Goal: Entertainment & Leisure: Consume media (video, audio)

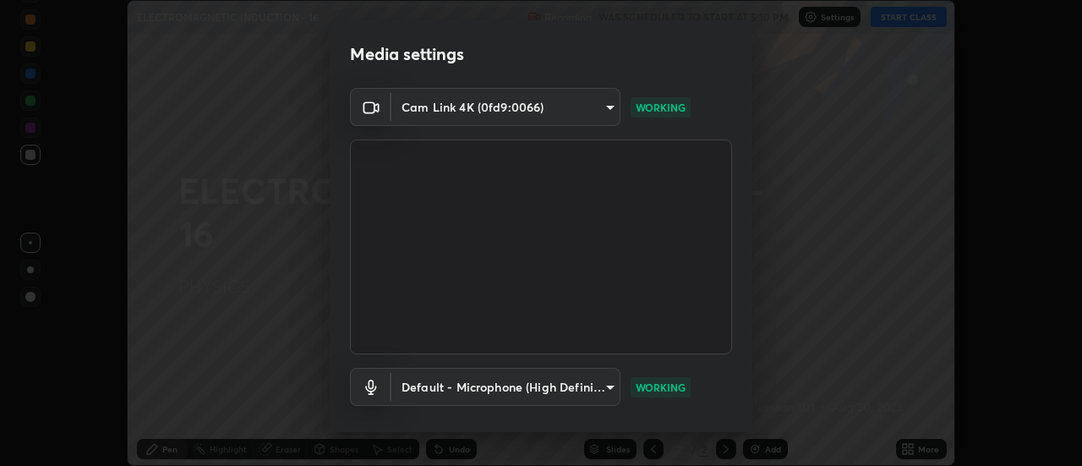
scroll to position [89, 0]
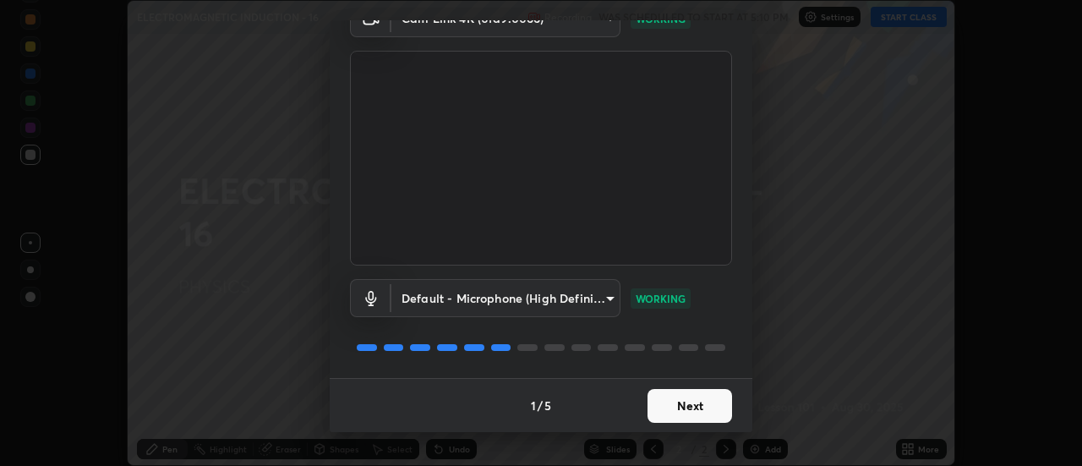
click at [685, 404] on button "Next" at bounding box center [689, 406] width 85 height 34
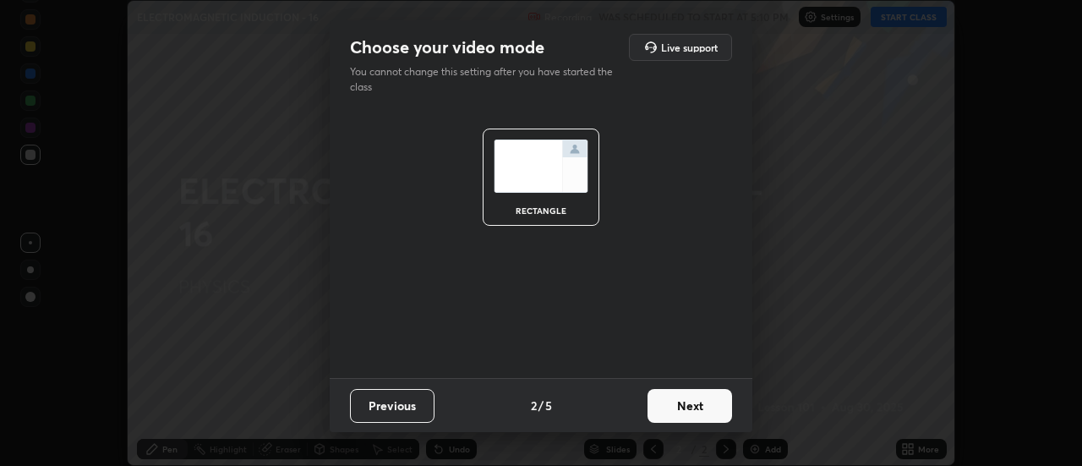
click at [705, 412] on button "Next" at bounding box center [689, 406] width 85 height 34
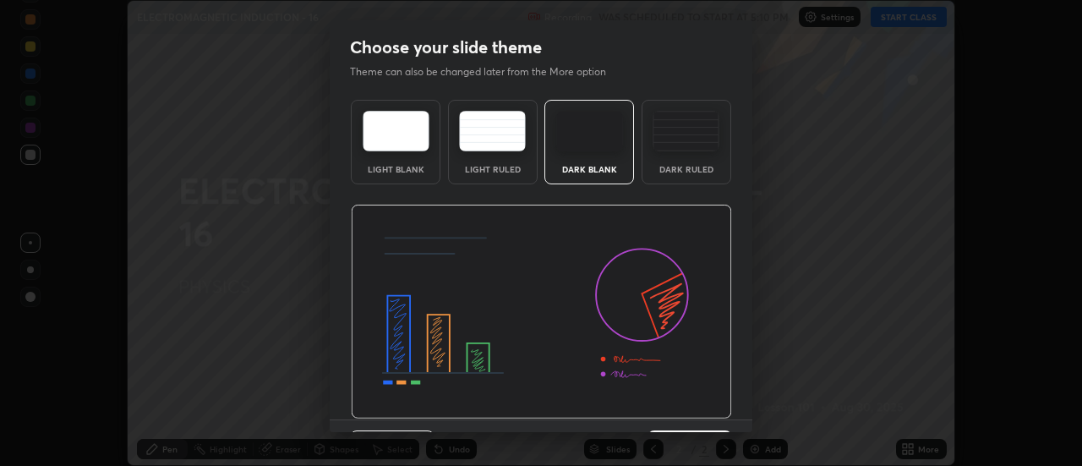
scroll to position [41, 0]
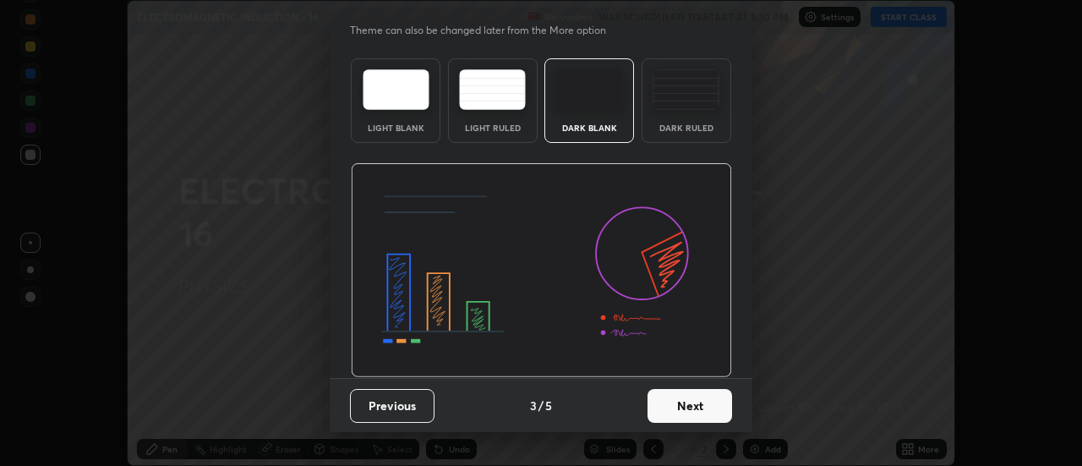
click at [706, 406] on button "Next" at bounding box center [689, 406] width 85 height 34
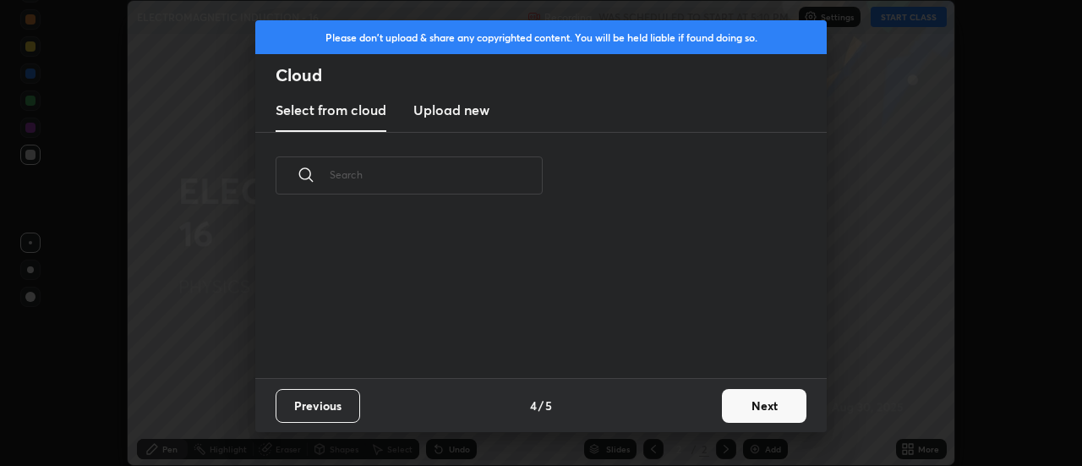
scroll to position [0, 0]
click at [732, 405] on button "Next" at bounding box center [764, 406] width 85 height 34
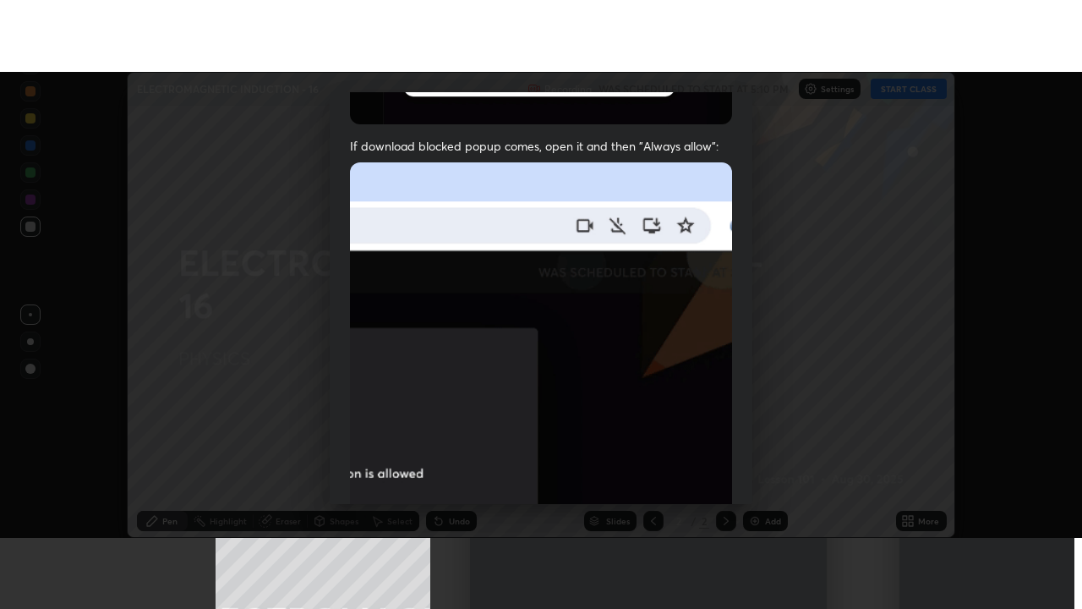
scroll to position [434, 0]
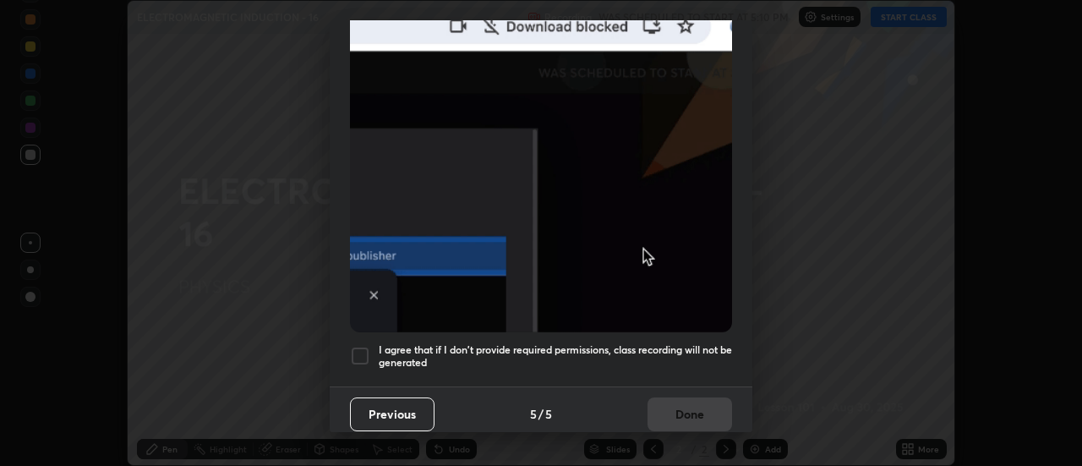
click at [364, 346] on div at bounding box center [360, 356] width 20 height 20
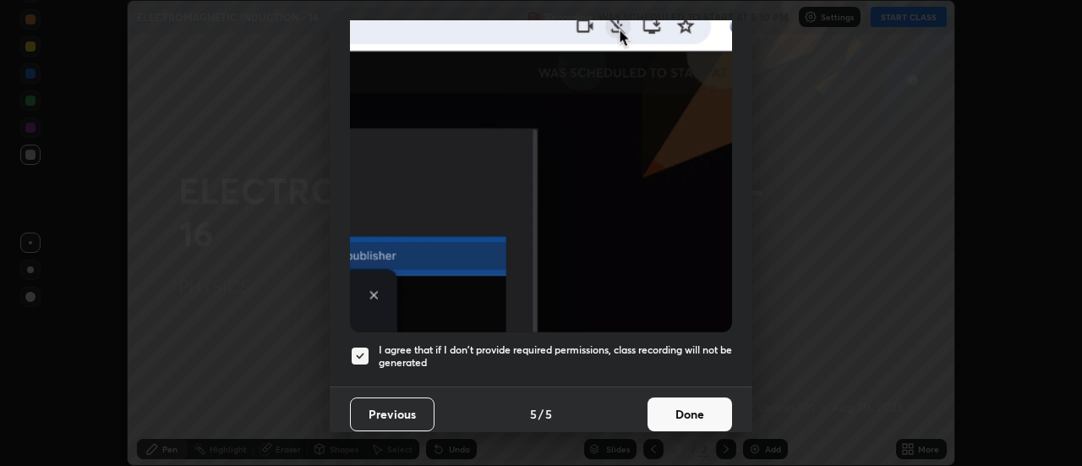
click at [683, 416] on button "Done" at bounding box center [689, 414] width 85 height 34
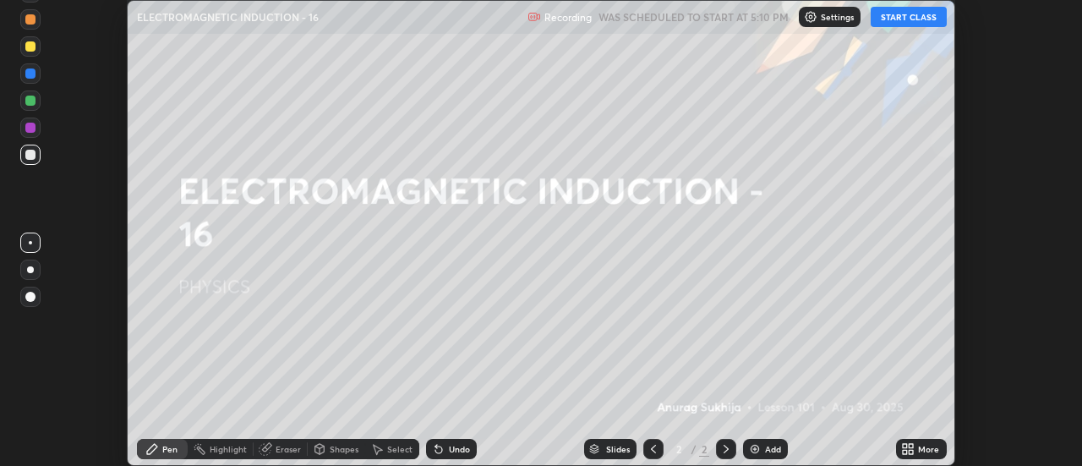
click at [892, 19] on button "START CLASS" at bounding box center [909, 17] width 76 height 20
click at [911, 450] on icon at bounding box center [911, 452] width 4 height 4
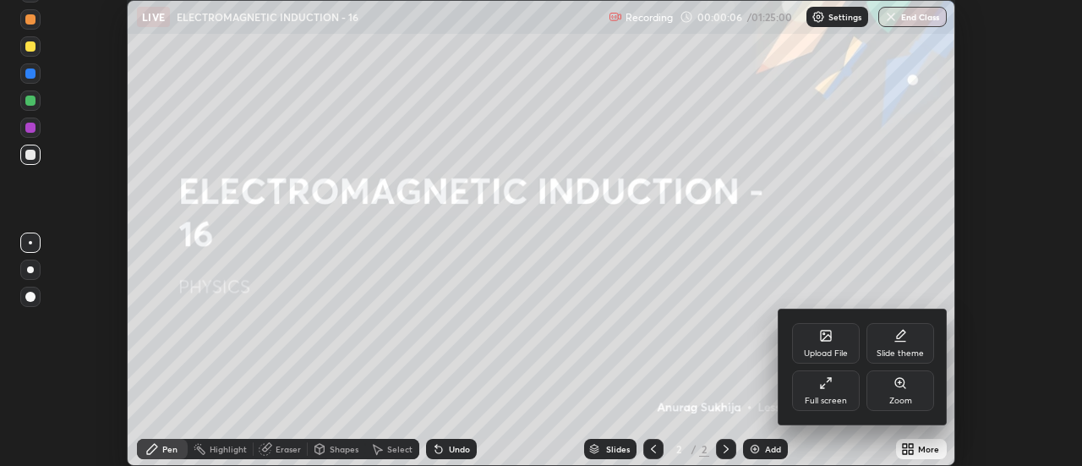
click at [844, 396] on div "Full screen" at bounding box center [826, 400] width 42 height 8
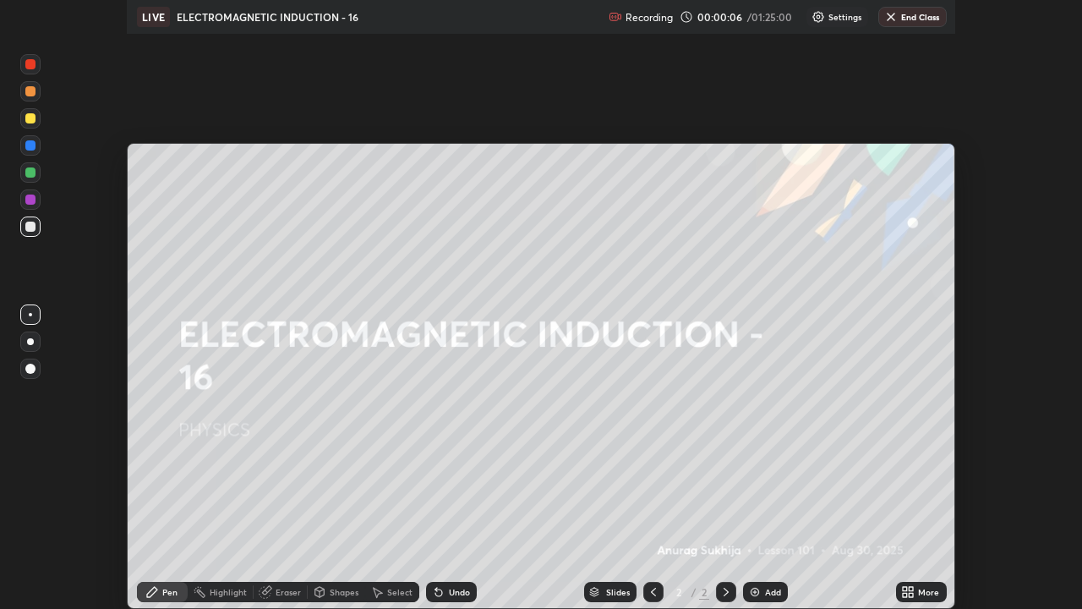
scroll to position [609, 1082]
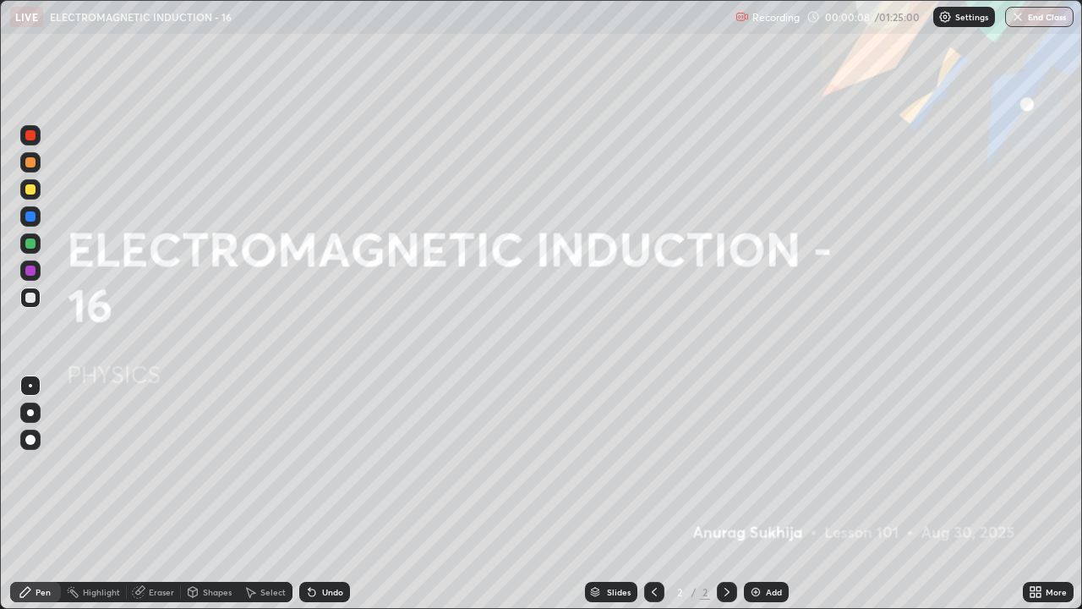
click at [765, 465] on div "Add" at bounding box center [766, 591] width 45 height 20
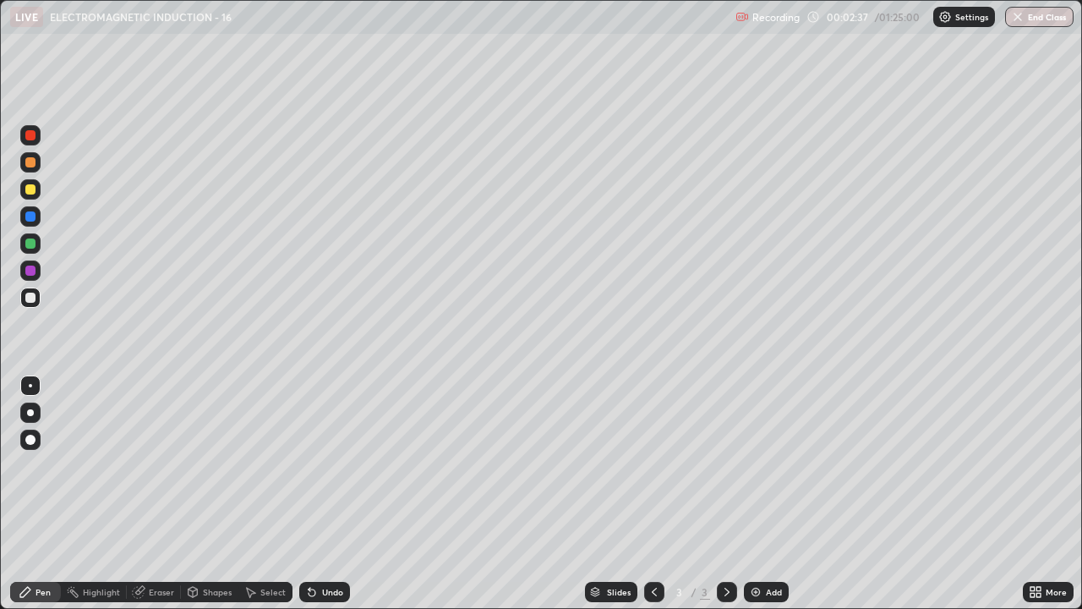
click at [311, 465] on icon at bounding box center [312, 592] width 14 height 14
click at [309, 465] on icon at bounding box center [312, 592] width 14 height 14
click at [308, 465] on icon at bounding box center [309, 588] width 2 height 2
click at [30, 186] on div at bounding box center [30, 189] width 10 height 10
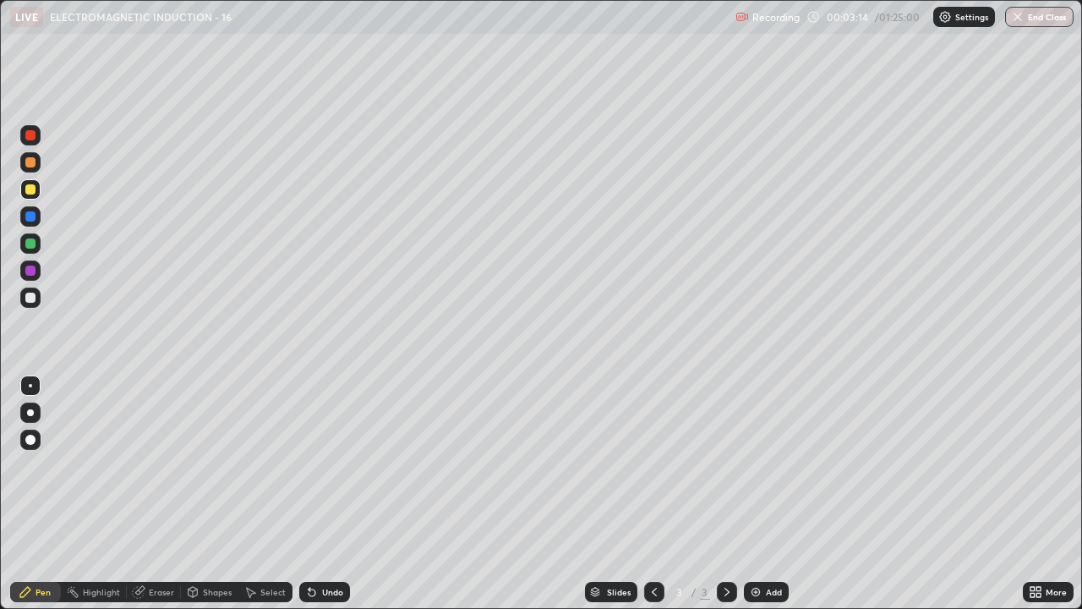
click at [26, 292] on div at bounding box center [30, 297] width 20 height 20
click at [30, 191] on div at bounding box center [30, 189] width 10 height 10
click at [21, 303] on div at bounding box center [30, 297] width 20 height 20
click at [252, 465] on icon at bounding box center [251, 592] width 9 height 10
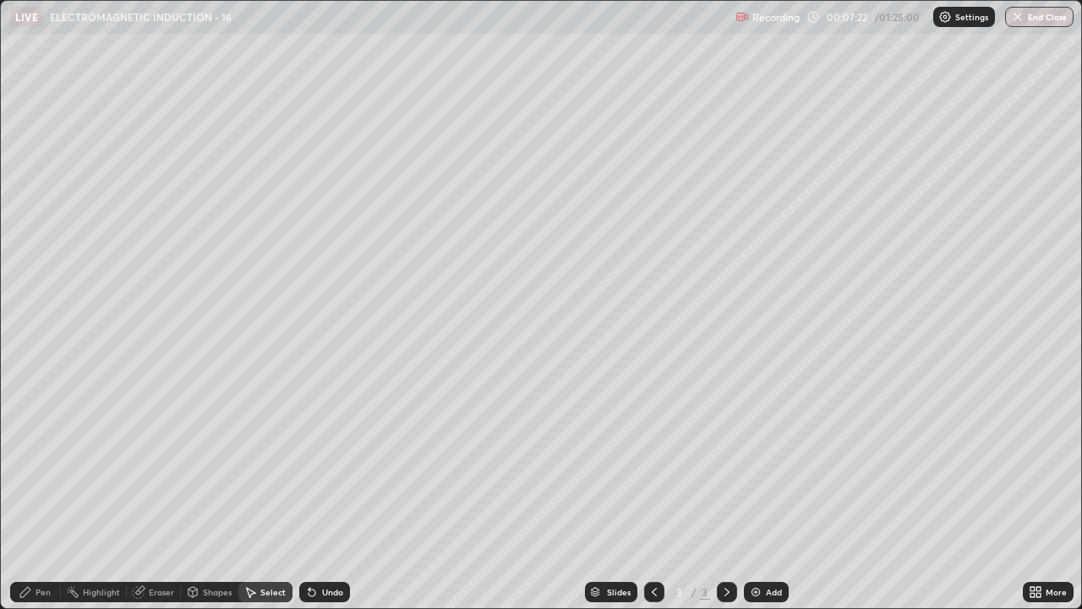
click at [41, 465] on div "Pen" at bounding box center [42, 591] width 15 height 8
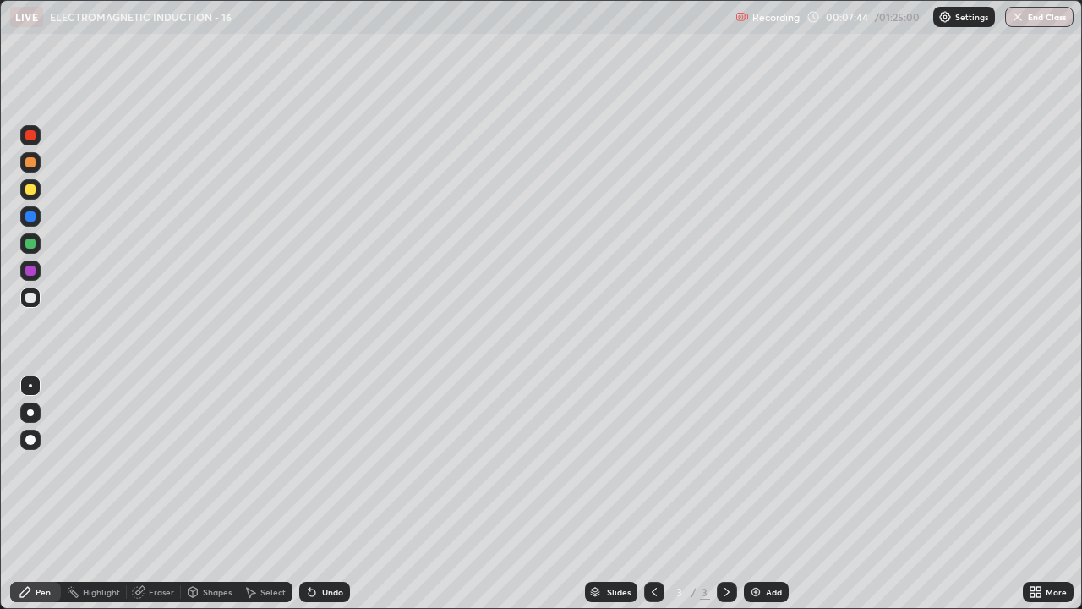
click at [244, 465] on icon at bounding box center [250, 592] width 14 height 14
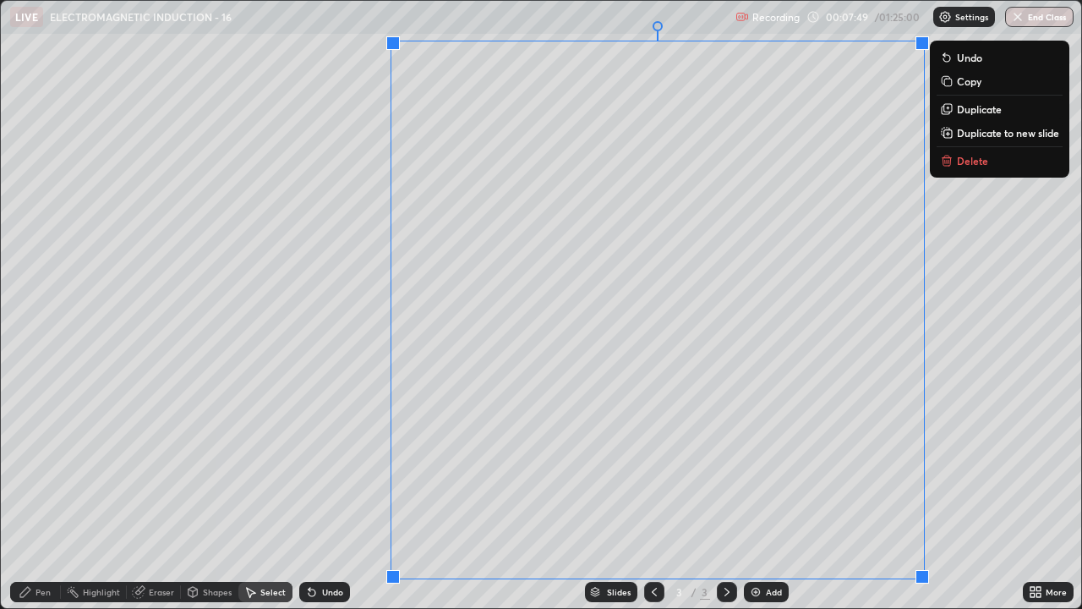
click at [984, 134] on p "Duplicate to new slide" at bounding box center [1008, 133] width 102 height 14
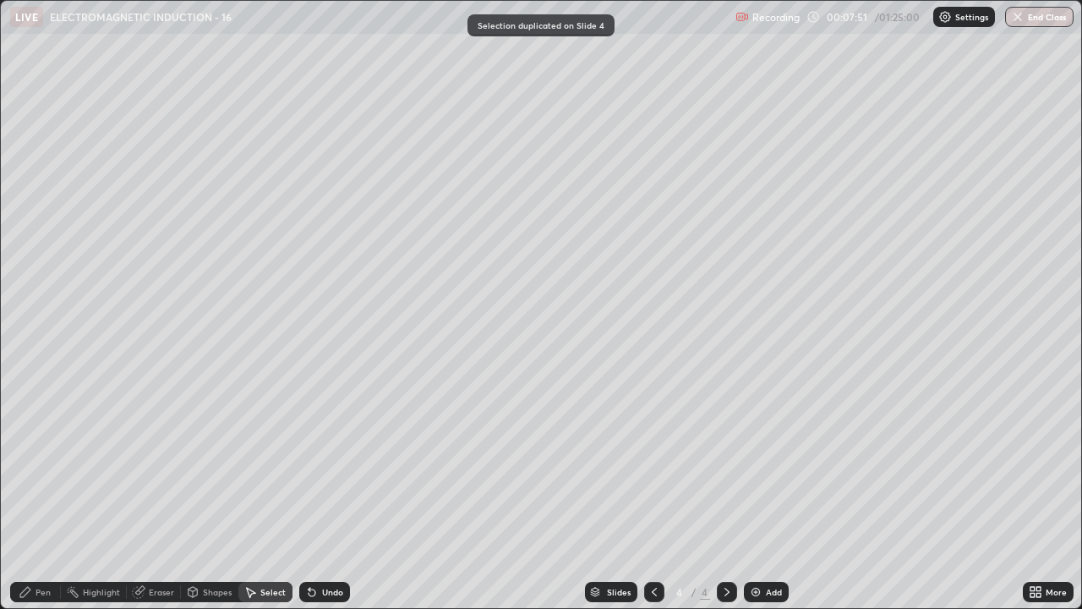
click at [38, 465] on div "Pen" at bounding box center [42, 591] width 15 height 8
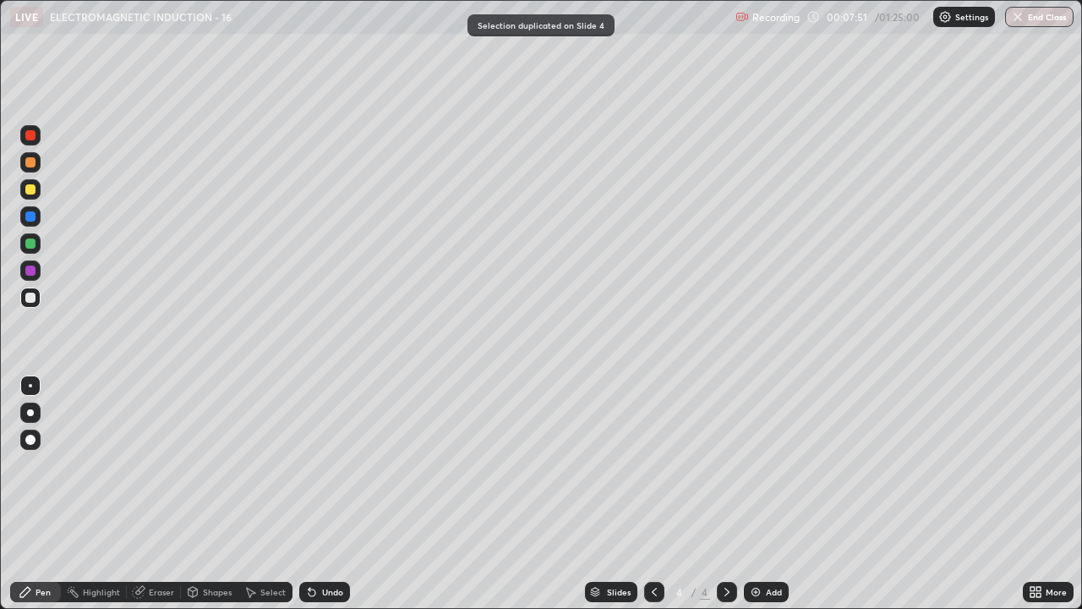
click at [31, 300] on div at bounding box center [30, 297] width 10 height 10
click at [264, 465] on div "Select" at bounding box center [272, 591] width 25 height 8
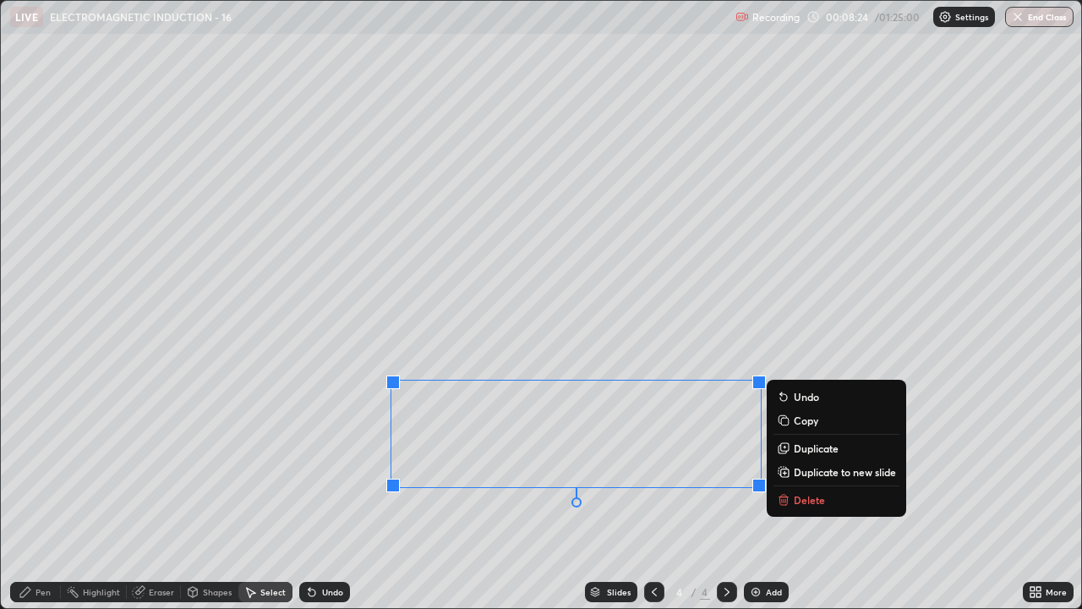
click at [790, 465] on button "Delete" at bounding box center [836, 499] width 126 height 20
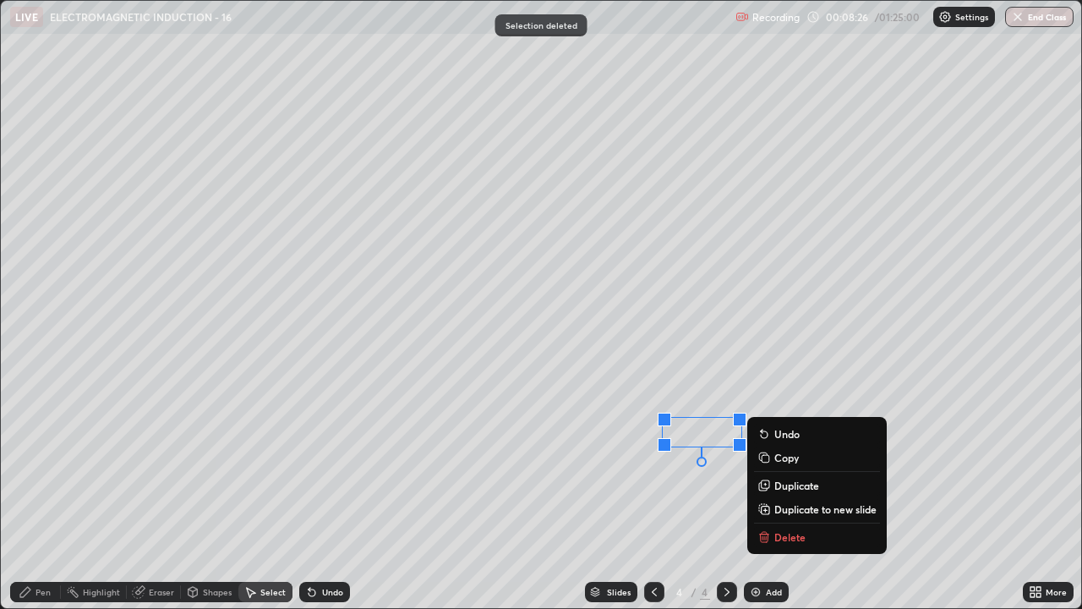
click at [810, 465] on button "Delete" at bounding box center [817, 537] width 126 height 20
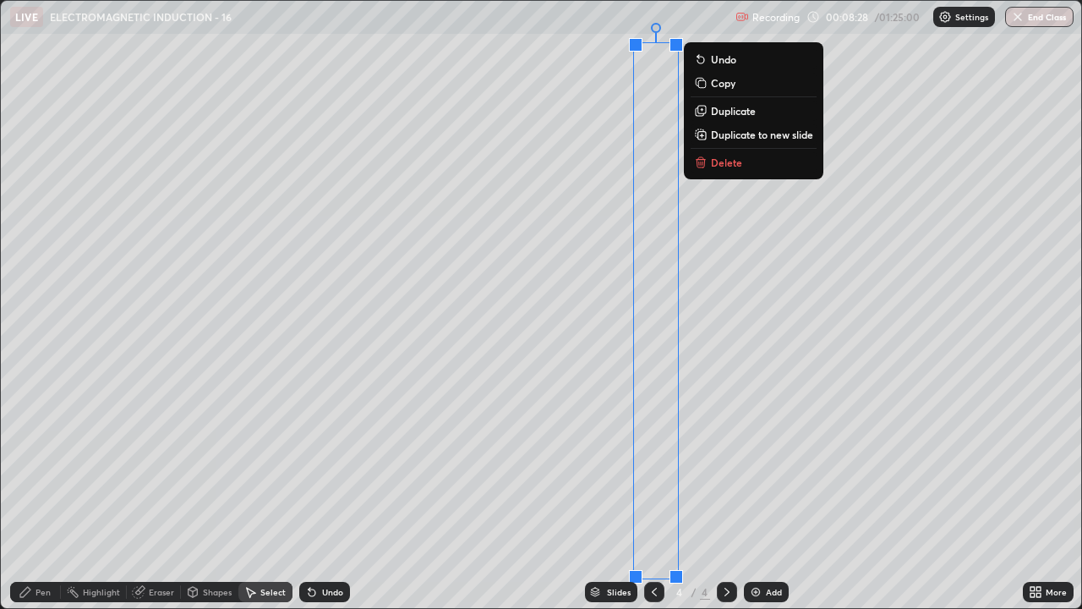
click at [720, 161] on p "Delete" at bounding box center [726, 163] width 31 height 14
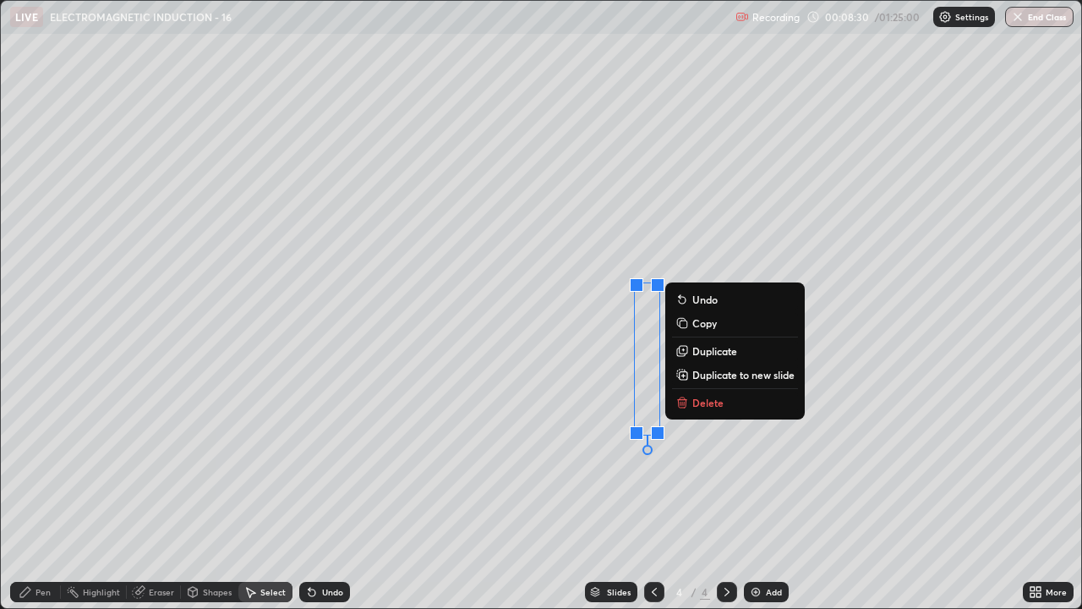
click at [722, 409] on button "Delete" at bounding box center [735, 402] width 126 height 20
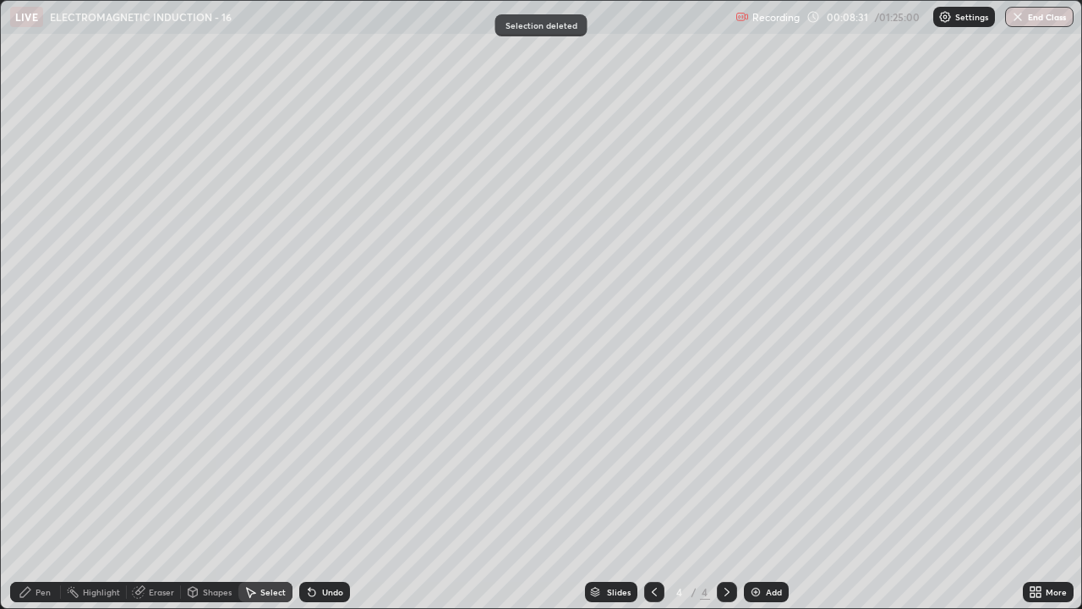
click at [22, 465] on icon at bounding box center [26, 592] width 14 height 14
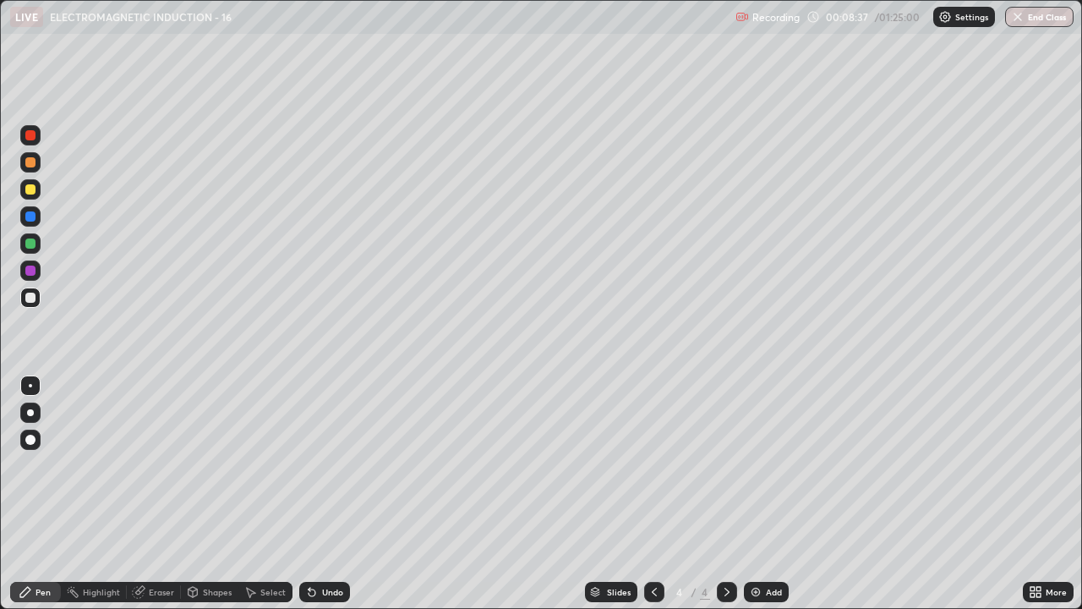
click at [30, 190] on div at bounding box center [30, 189] width 10 height 10
click at [326, 465] on div "Undo" at bounding box center [324, 591] width 51 height 20
click at [323, 465] on div "Undo" at bounding box center [332, 591] width 21 height 8
click at [321, 465] on div "Undo" at bounding box center [324, 591] width 51 height 20
click at [31, 190] on div at bounding box center [30, 189] width 10 height 10
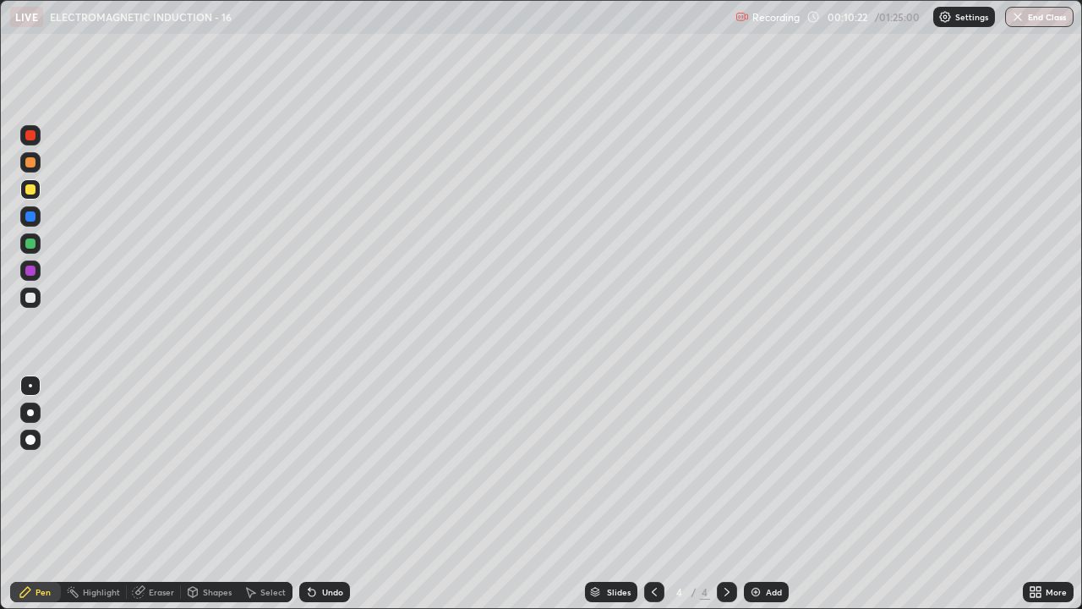
click at [30, 243] on div at bounding box center [30, 243] width 10 height 10
click at [30, 196] on div at bounding box center [30, 189] width 20 height 20
click at [30, 291] on div at bounding box center [30, 297] width 20 height 20
click at [226, 465] on div "Shapes" at bounding box center [209, 592] width 57 height 34
click at [227, 465] on div "Shapes" at bounding box center [209, 592] width 57 height 34
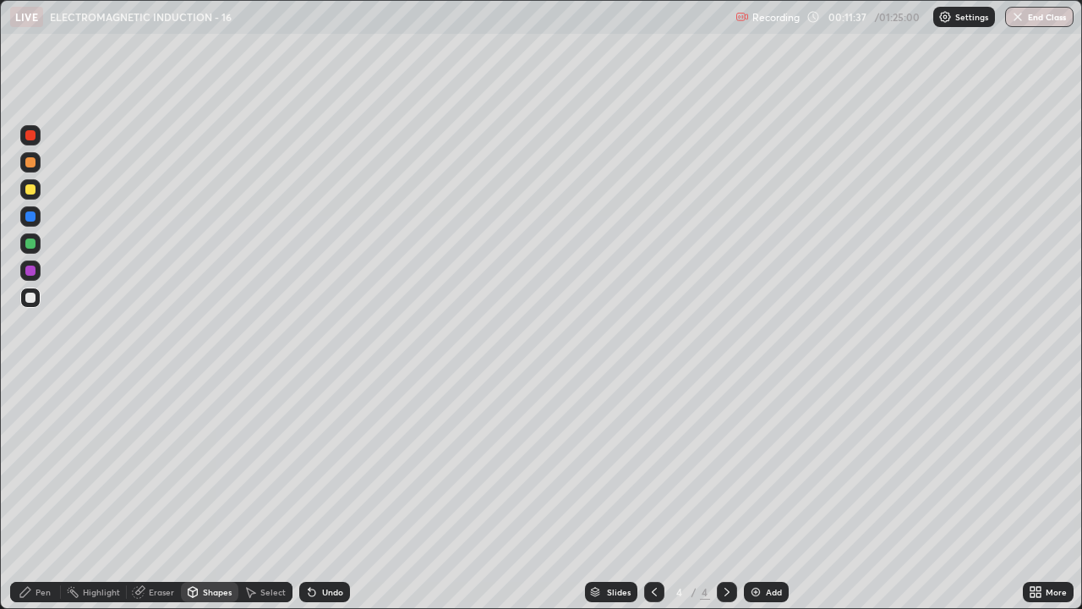
click at [227, 465] on div "Shapes" at bounding box center [209, 592] width 57 height 34
click at [322, 465] on div "Undo" at bounding box center [332, 591] width 21 height 8
click at [30, 465] on icon at bounding box center [26, 592] width 14 height 14
click at [140, 465] on icon at bounding box center [139, 590] width 9 height 8
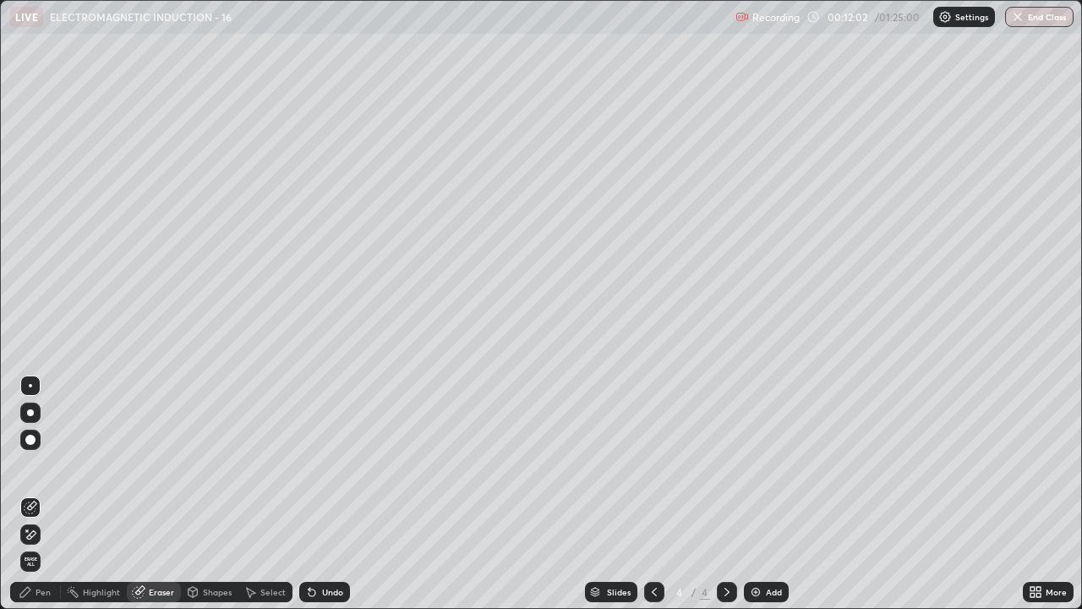
click at [22, 465] on icon at bounding box center [25, 592] width 10 height 10
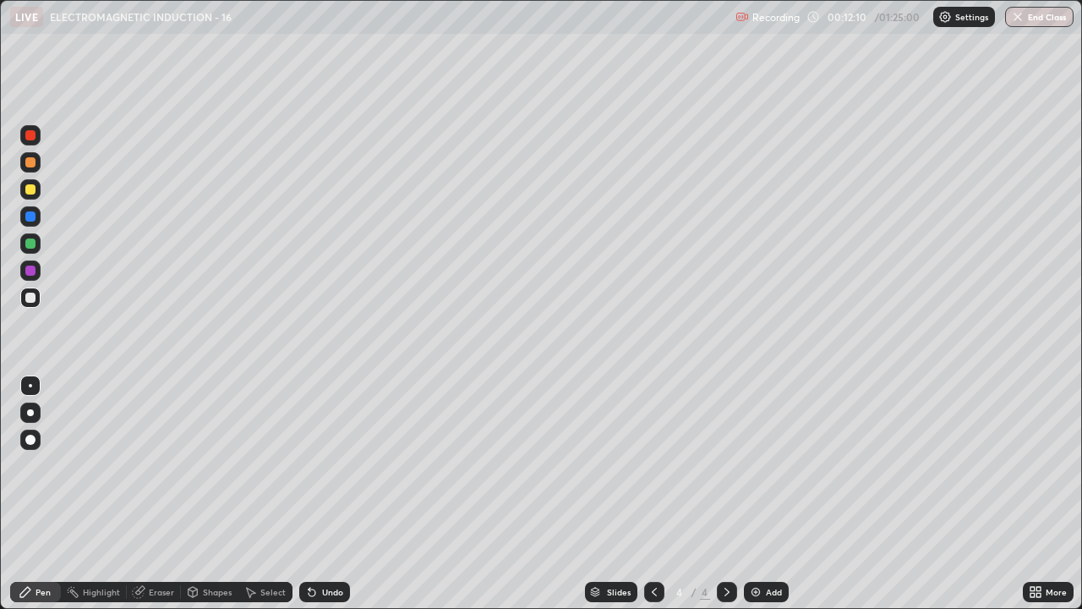
click at [279, 465] on div "Select" at bounding box center [272, 591] width 25 height 8
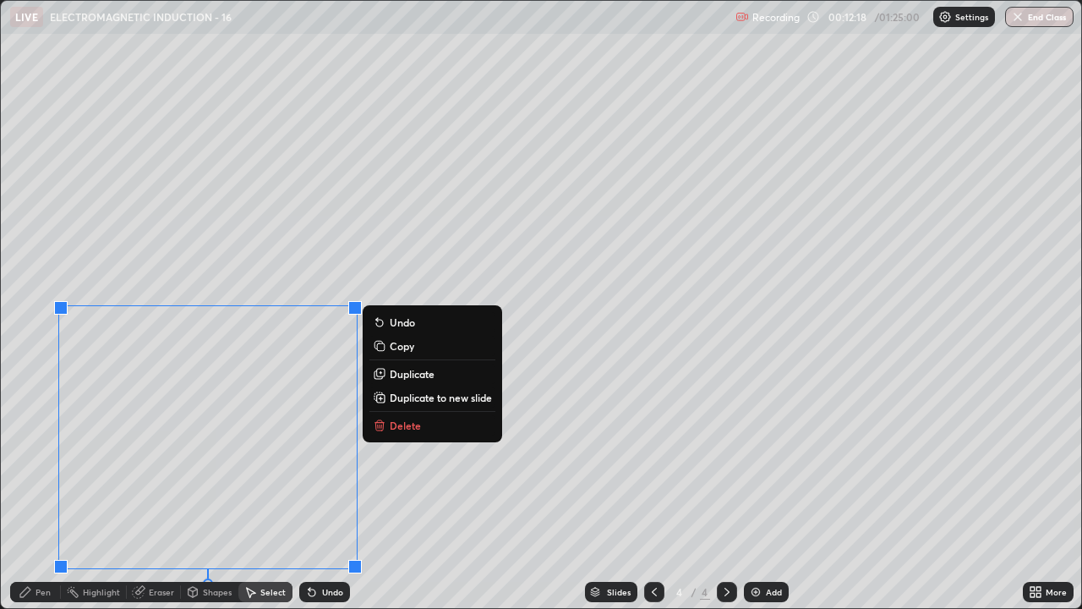
click at [464, 396] on p "Duplicate to new slide" at bounding box center [441, 397] width 102 height 14
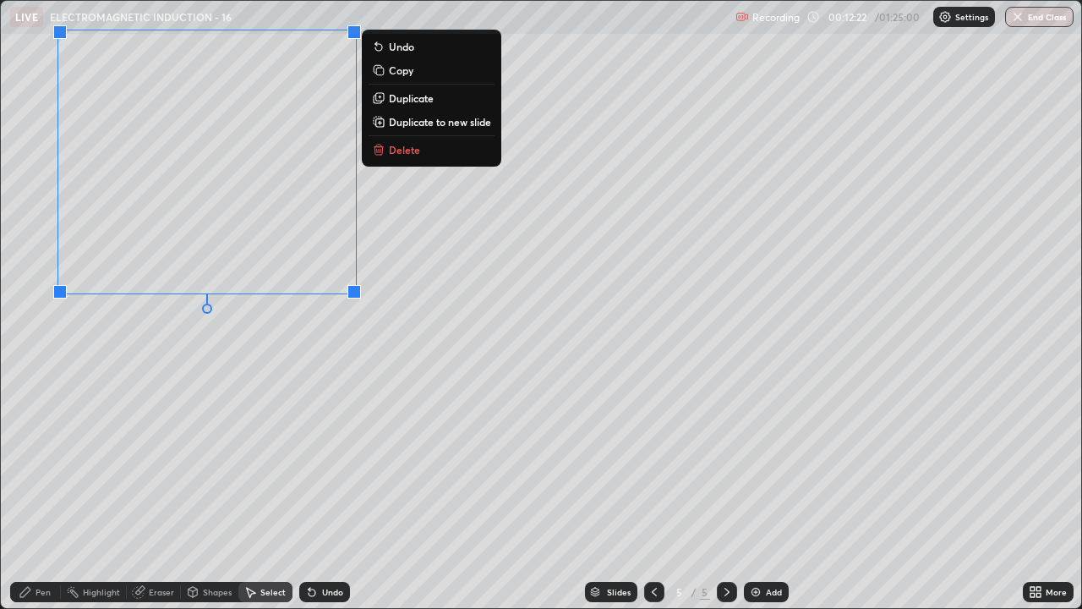
click at [284, 392] on div "0 ° Undo Copy Duplicate Duplicate to new slide Delete" at bounding box center [541, 304] width 1080 height 607
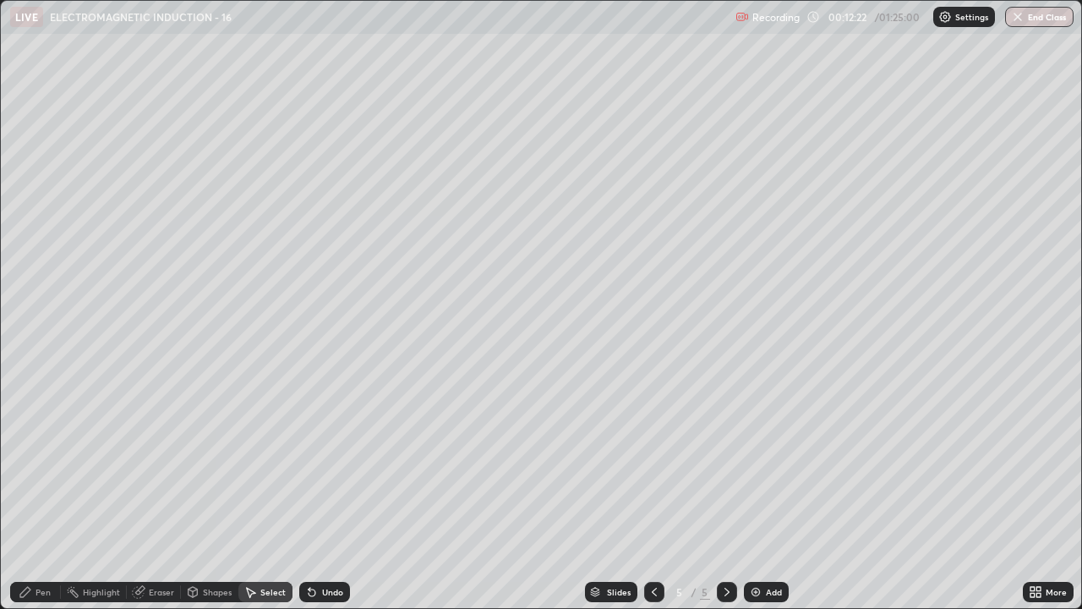
click at [37, 465] on div "Pen" at bounding box center [42, 591] width 15 height 8
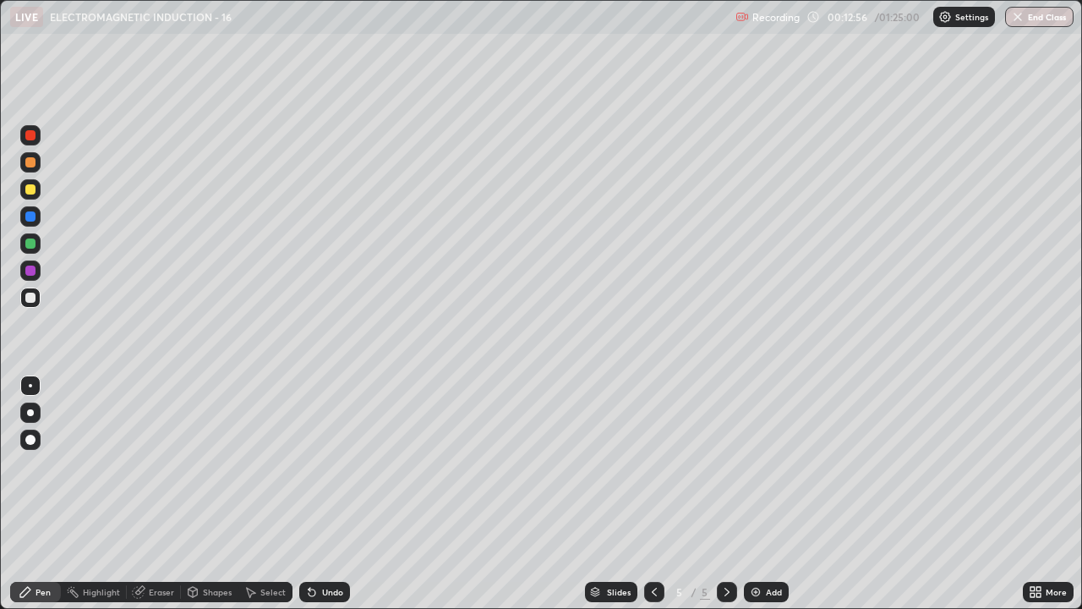
click at [336, 465] on div "Undo" at bounding box center [332, 591] width 21 height 8
click at [329, 465] on div "Undo" at bounding box center [324, 591] width 51 height 20
click at [326, 465] on div "Undo" at bounding box center [324, 591] width 51 height 20
click at [327, 465] on div "Undo" at bounding box center [324, 591] width 51 height 20
click at [39, 183] on div at bounding box center [30, 189] width 20 height 20
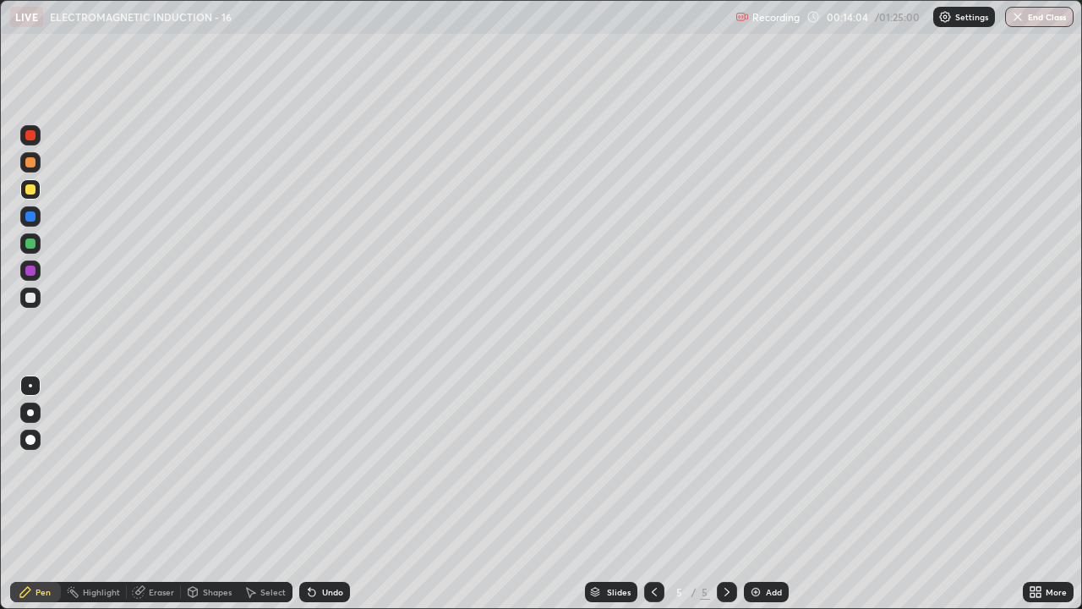
click at [27, 245] on div at bounding box center [30, 243] width 10 height 10
click at [23, 188] on div at bounding box center [30, 189] width 20 height 20
click at [26, 216] on div at bounding box center [30, 216] width 10 height 10
click at [29, 242] on div at bounding box center [30, 243] width 10 height 10
click at [30, 189] on div at bounding box center [30, 189] width 10 height 10
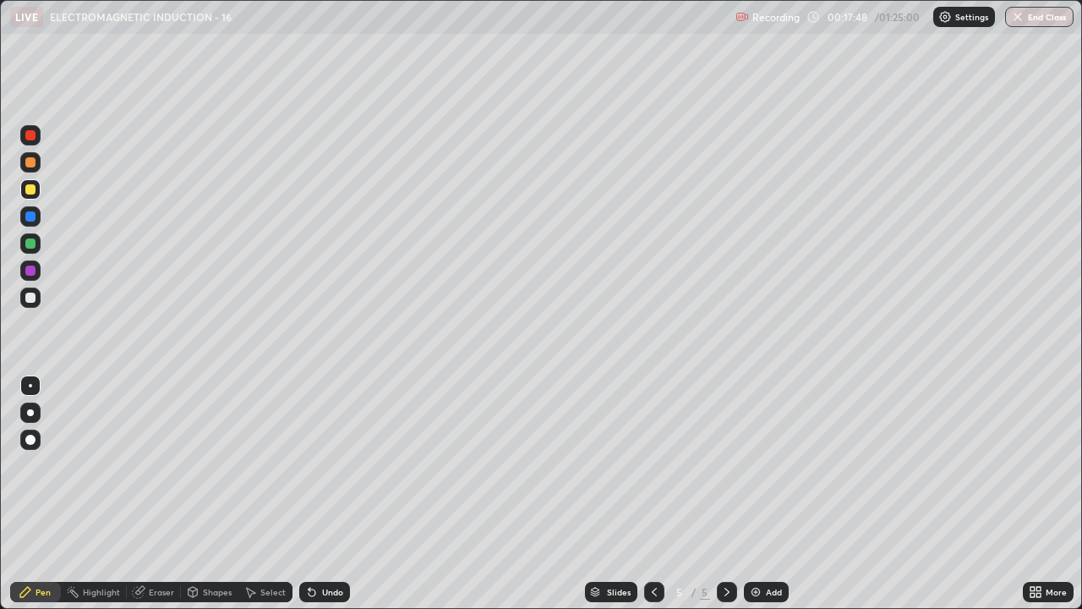
click at [161, 465] on div "Eraser" at bounding box center [161, 591] width 25 height 8
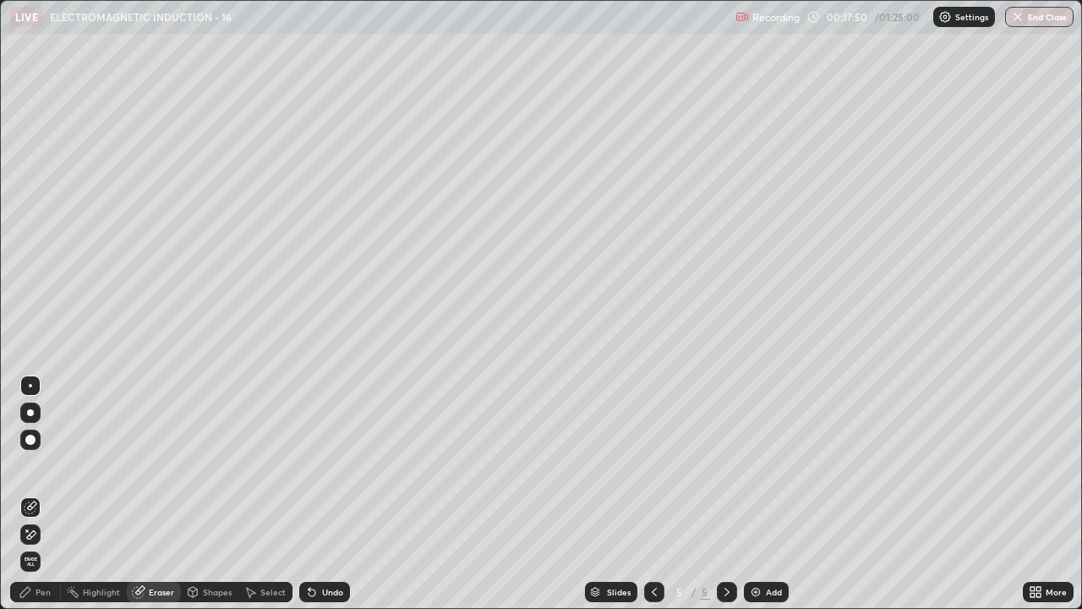
click at [42, 465] on div "Pen" at bounding box center [42, 591] width 15 height 8
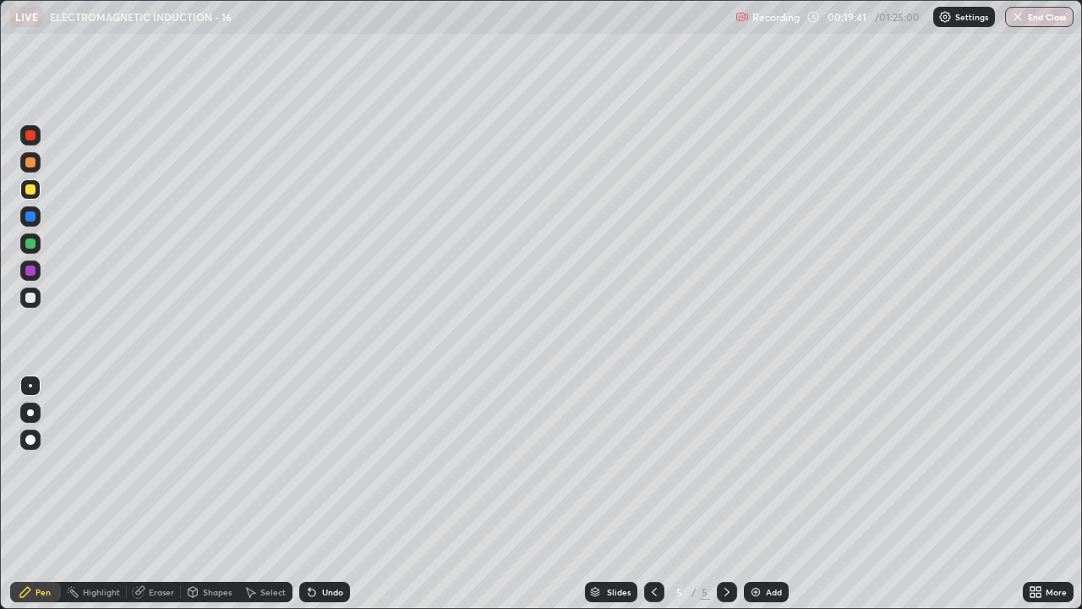
click at [328, 465] on div "Undo" at bounding box center [332, 591] width 21 height 8
click at [322, 465] on div "Undo" at bounding box center [332, 591] width 21 height 8
click at [323, 465] on div "Undo" at bounding box center [332, 591] width 21 height 8
click at [322, 465] on div "Undo" at bounding box center [332, 591] width 21 height 8
click at [334, 465] on div "Undo" at bounding box center [332, 591] width 21 height 8
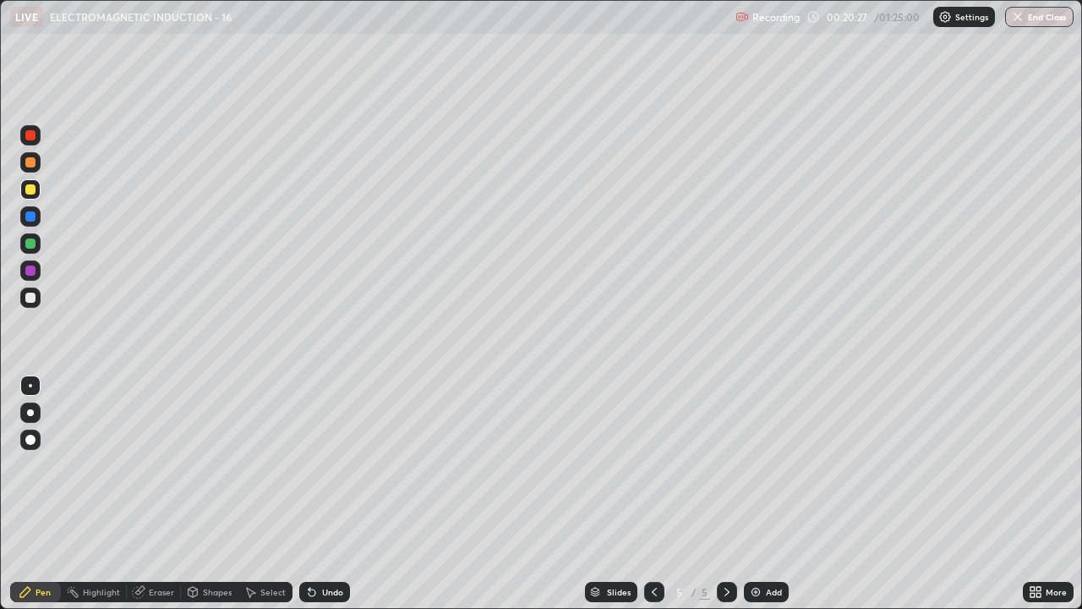
click at [338, 465] on div "Undo" at bounding box center [332, 591] width 21 height 8
click at [252, 465] on icon at bounding box center [250, 592] width 14 height 14
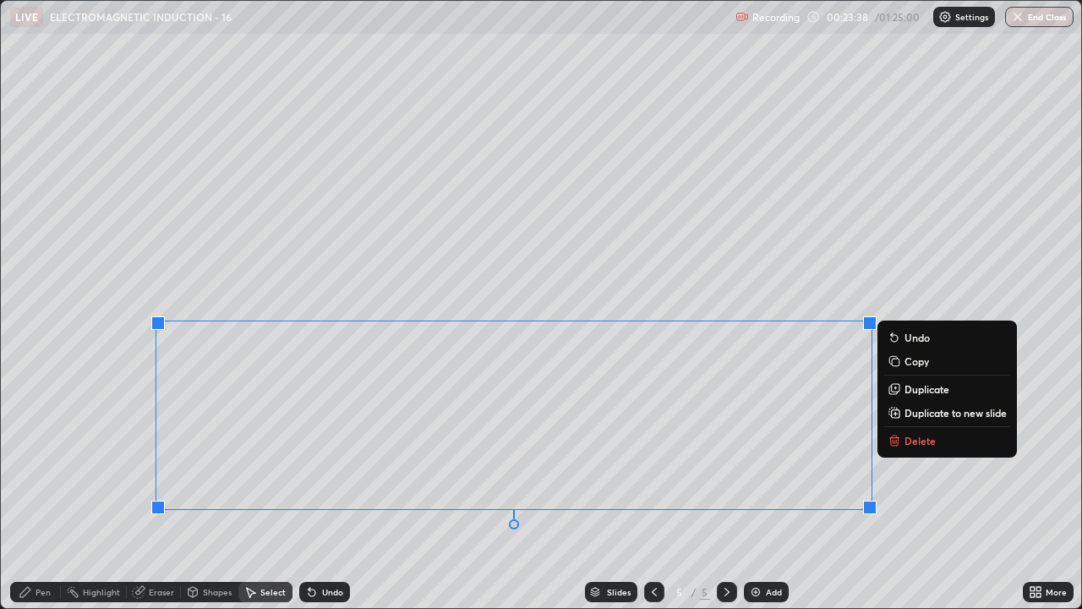
click at [929, 412] on p "Duplicate to new slide" at bounding box center [955, 413] width 102 height 14
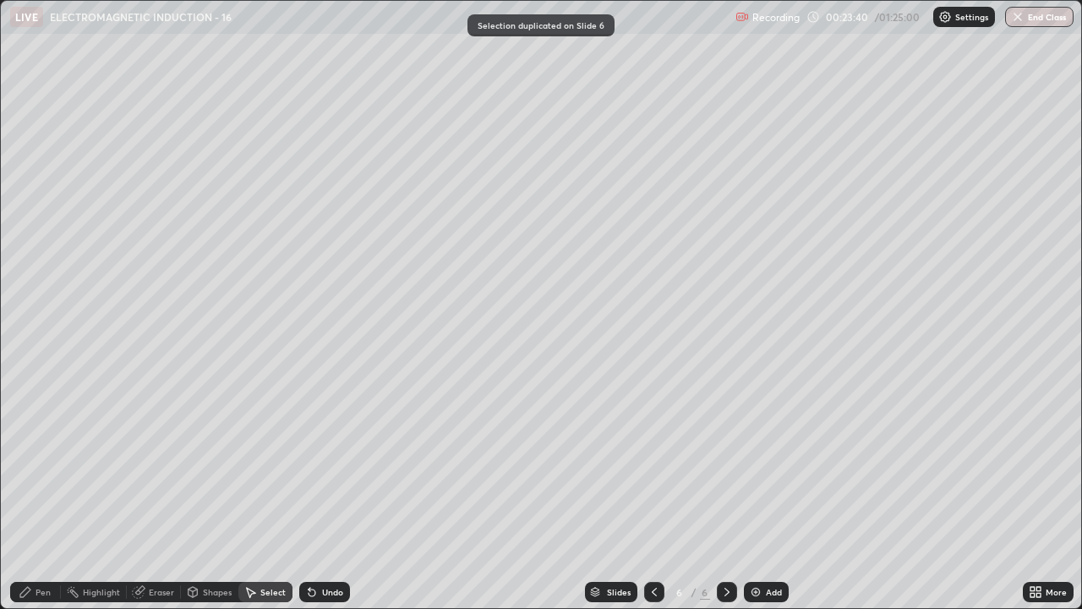
click at [47, 465] on div "Pen" at bounding box center [42, 591] width 15 height 8
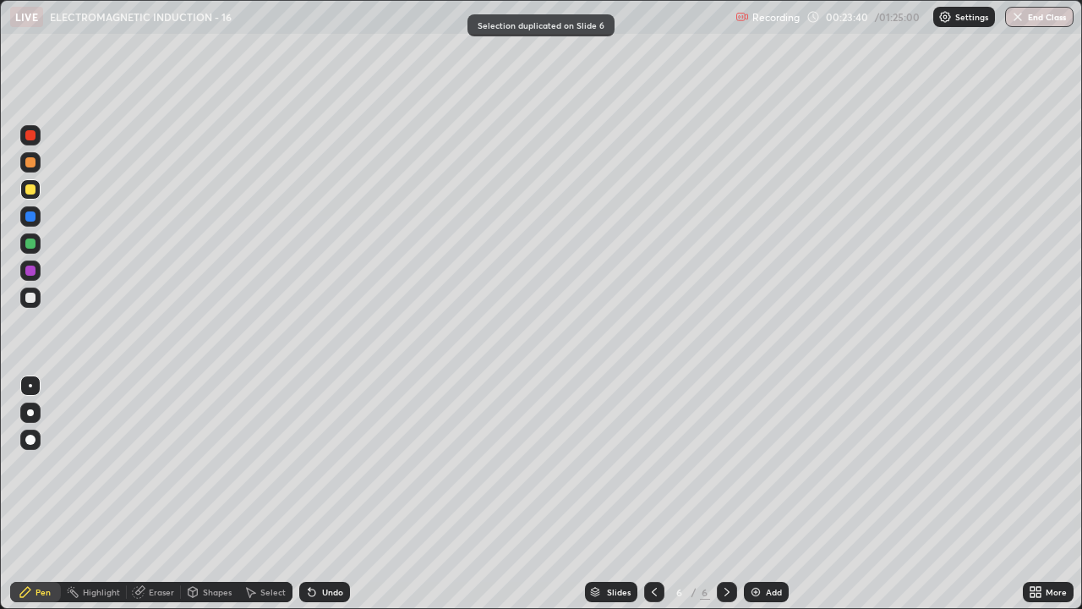
click at [32, 297] on div at bounding box center [30, 297] width 10 height 10
click at [30, 296] on div at bounding box center [30, 297] width 10 height 10
click at [308, 465] on icon at bounding box center [309, 588] width 2 height 2
click at [169, 465] on div "Eraser" at bounding box center [161, 591] width 25 height 8
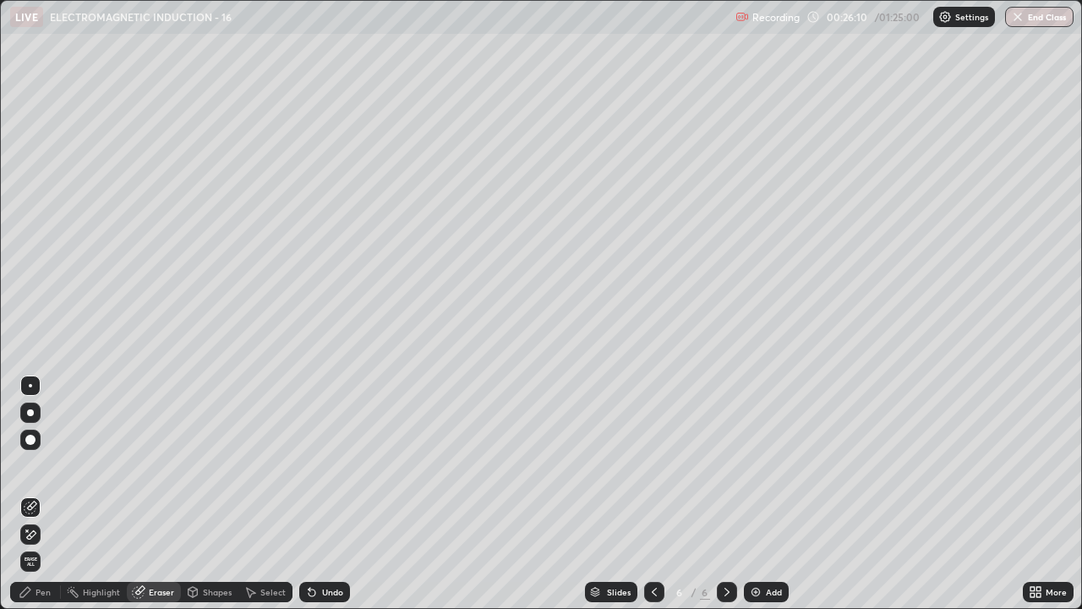
click at [41, 465] on div "Pen" at bounding box center [35, 591] width 51 height 20
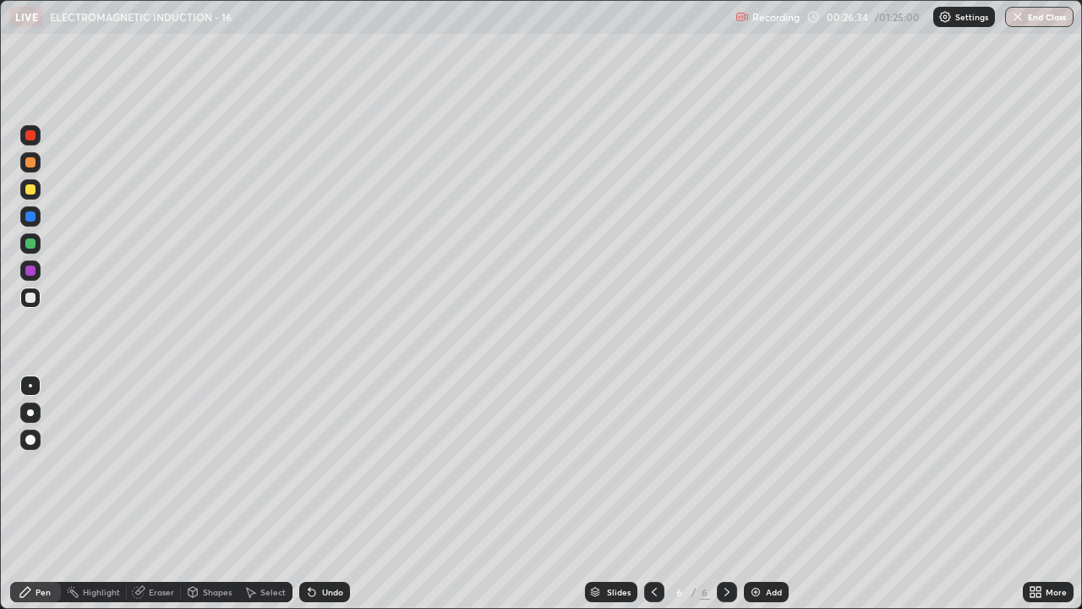
click at [29, 192] on div at bounding box center [30, 189] width 10 height 10
click at [31, 245] on div at bounding box center [30, 243] width 10 height 10
click at [30, 291] on div at bounding box center [30, 297] width 20 height 20
click at [267, 465] on div "Select" at bounding box center [272, 591] width 25 height 8
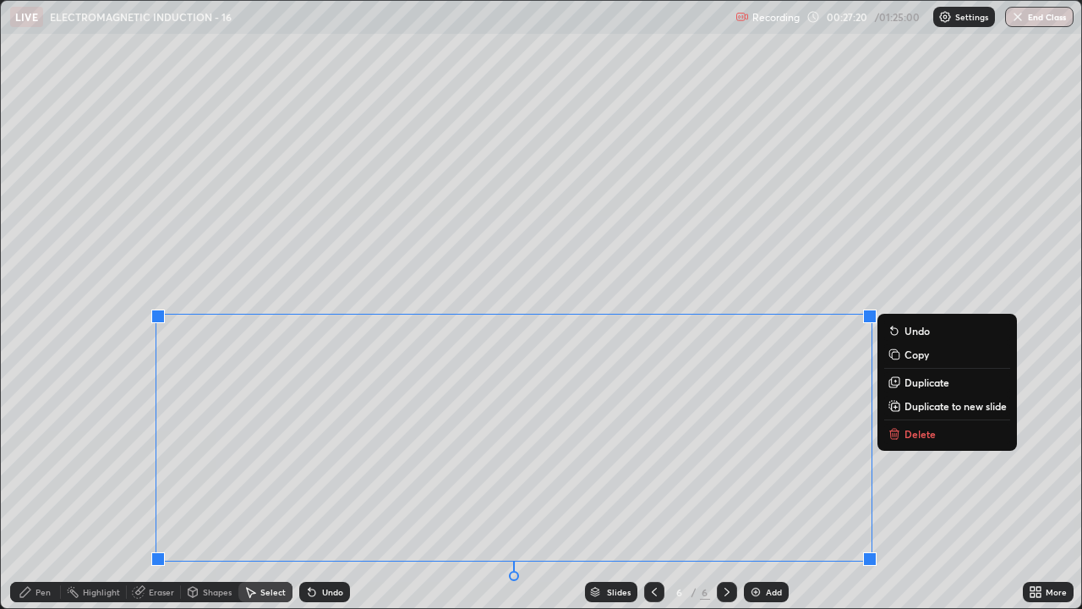
click at [923, 442] on button "Delete" at bounding box center [947, 433] width 126 height 20
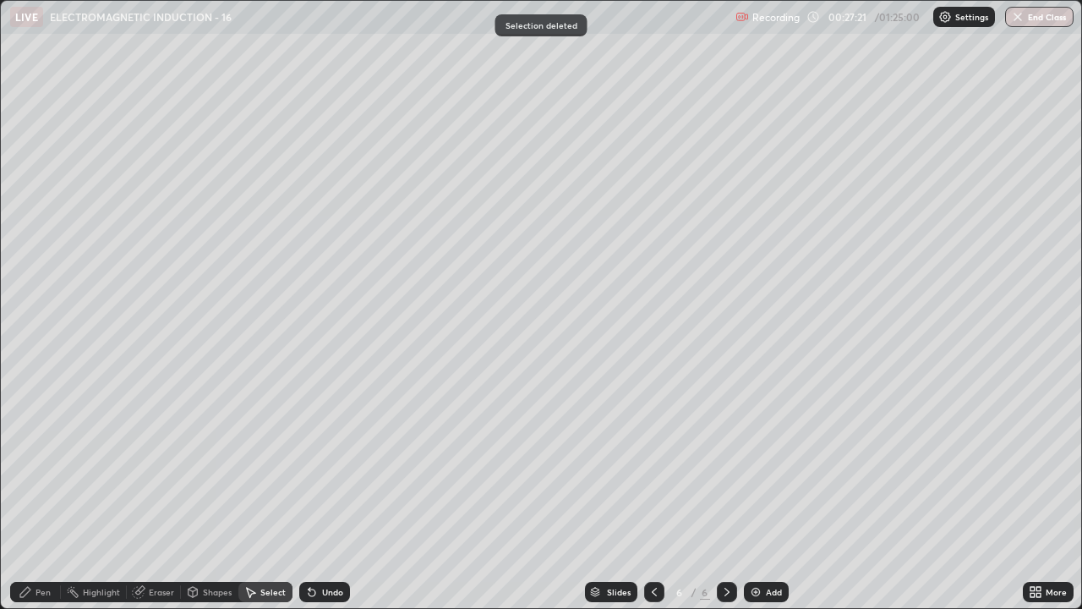
click at [47, 465] on div "Pen" at bounding box center [35, 591] width 51 height 20
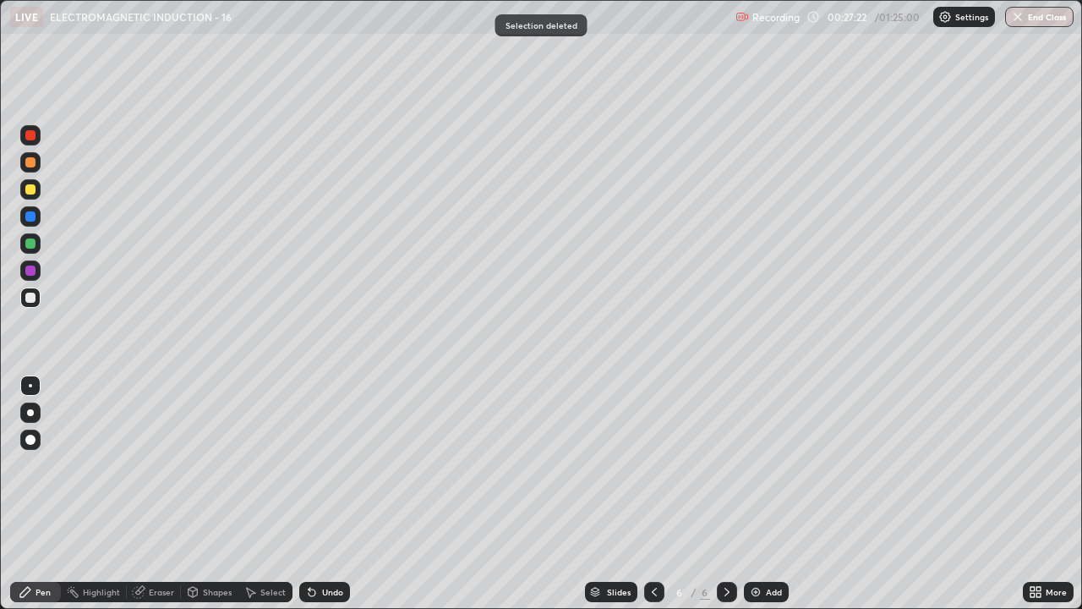
click at [31, 295] on div at bounding box center [30, 297] width 10 height 10
click at [165, 465] on div "Eraser" at bounding box center [161, 591] width 25 height 8
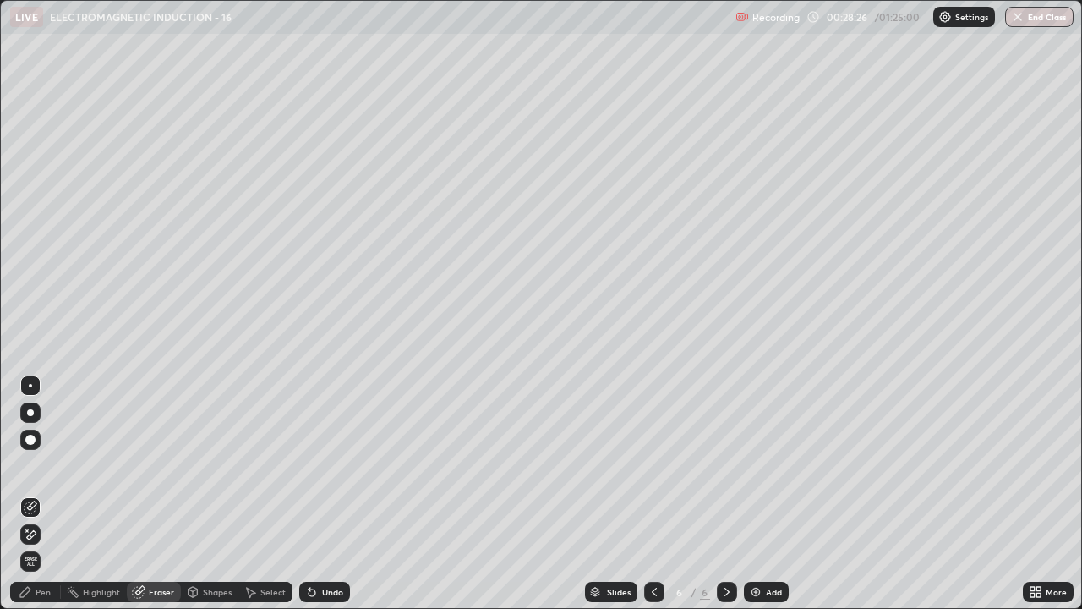
click at [37, 465] on div "Pen" at bounding box center [42, 591] width 15 height 8
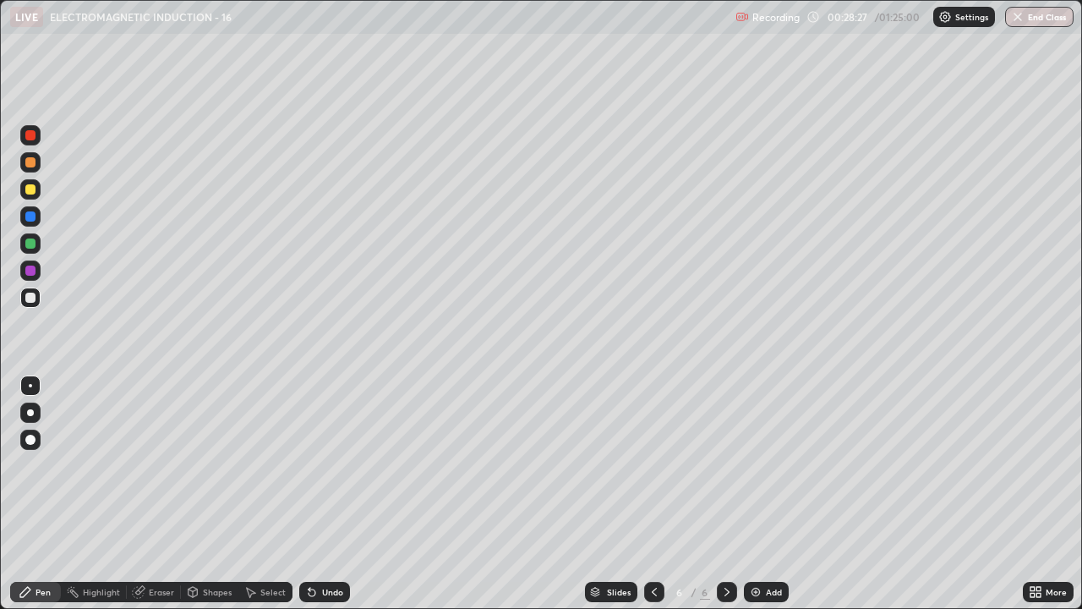
click at [31, 194] on div at bounding box center [30, 189] width 10 height 10
click at [29, 302] on div at bounding box center [30, 297] width 10 height 10
click at [33, 199] on div at bounding box center [30, 189] width 20 height 20
click at [33, 295] on div at bounding box center [30, 297] width 10 height 10
click at [35, 298] on div at bounding box center [30, 297] width 10 height 10
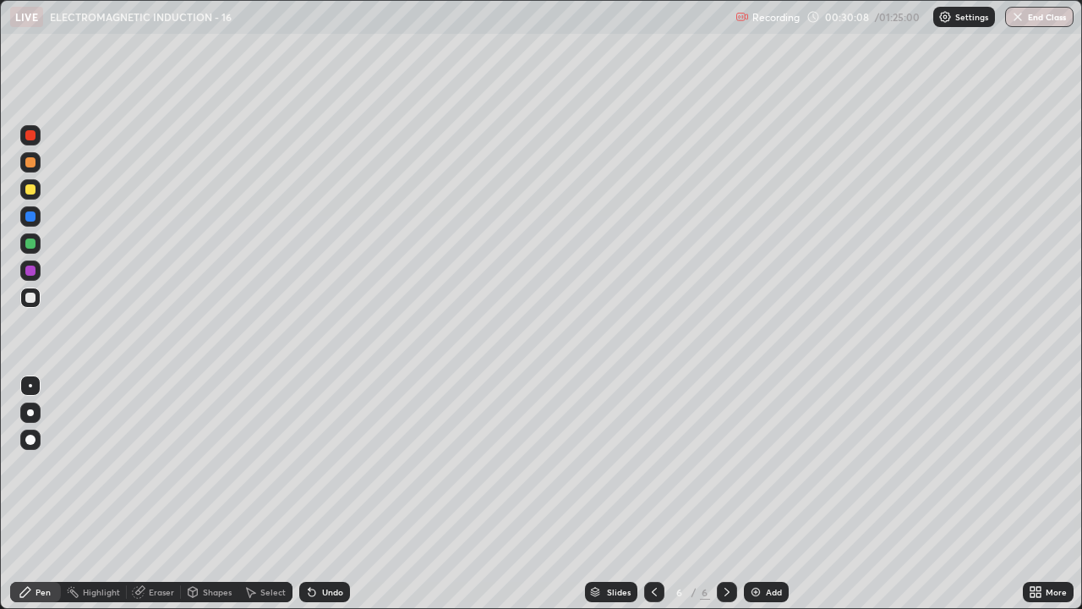
click at [323, 465] on div "Undo" at bounding box center [324, 591] width 51 height 20
click at [27, 191] on div at bounding box center [30, 189] width 10 height 10
click at [309, 465] on icon at bounding box center [311, 592] width 7 height 7
click at [308, 465] on icon at bounding box center [309, 588] width 2 height 2
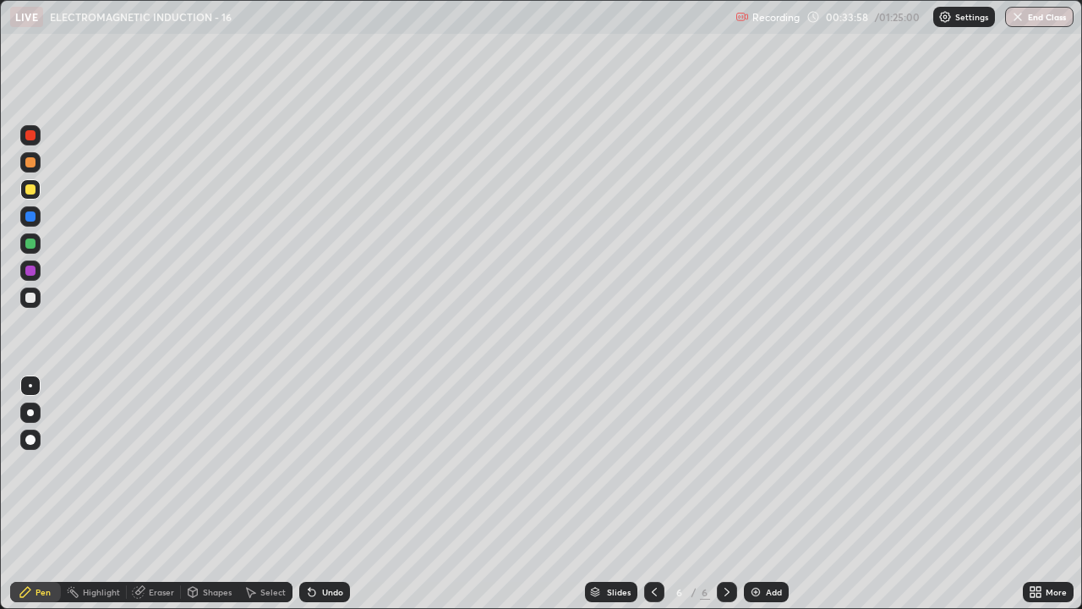
click at [249, 465] on icon at bounding box center [251, 592] width 9 height 10
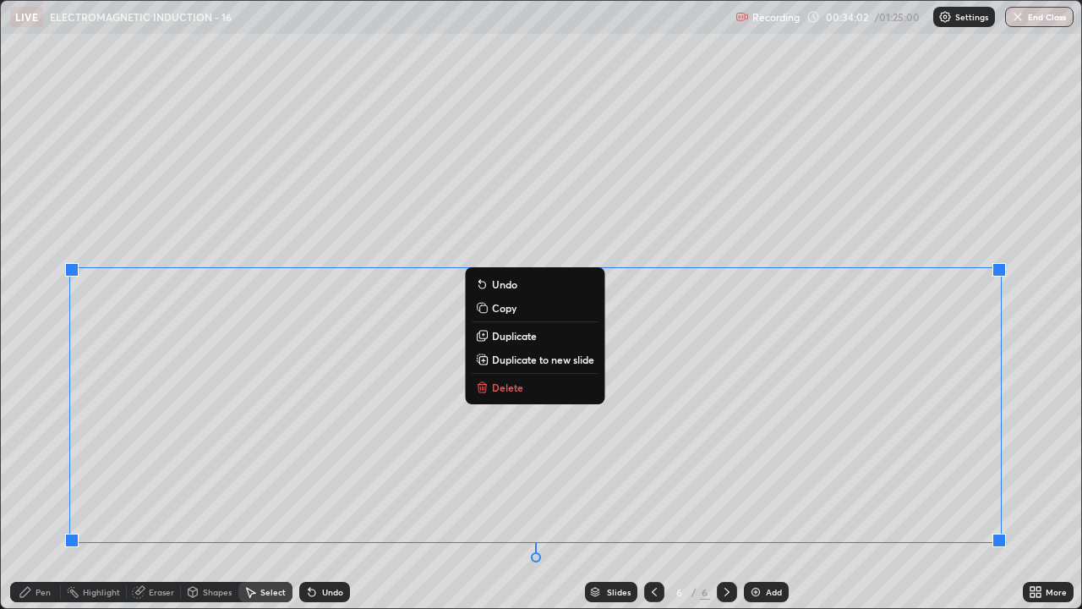
click at [566, 357] on p "Duplicate to new slide" at bounding box center [543, 359] width 102 height 14
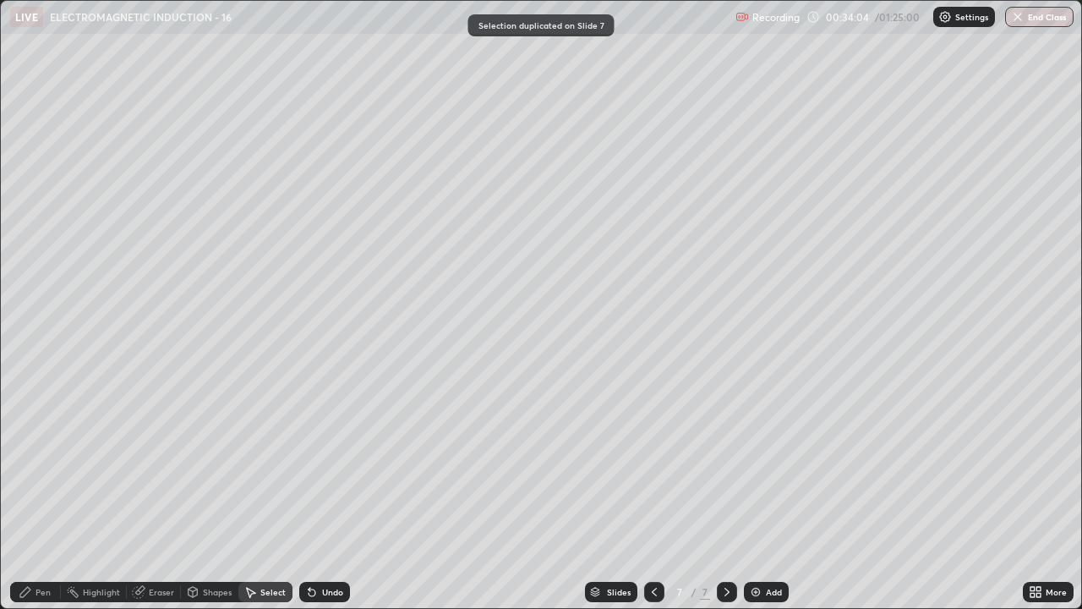
click at [655, 465] on icon at bounding box center [654, 592] width 14 height 14
click at [654, 465] on icon at bounding box center [654, 592] width 14 height 14
click at [725, 465] on icon at bounding box center [727, 592] width 14 height 14
click at [723, 465] on icon at bounding box center [727, 592] width 14 height 14
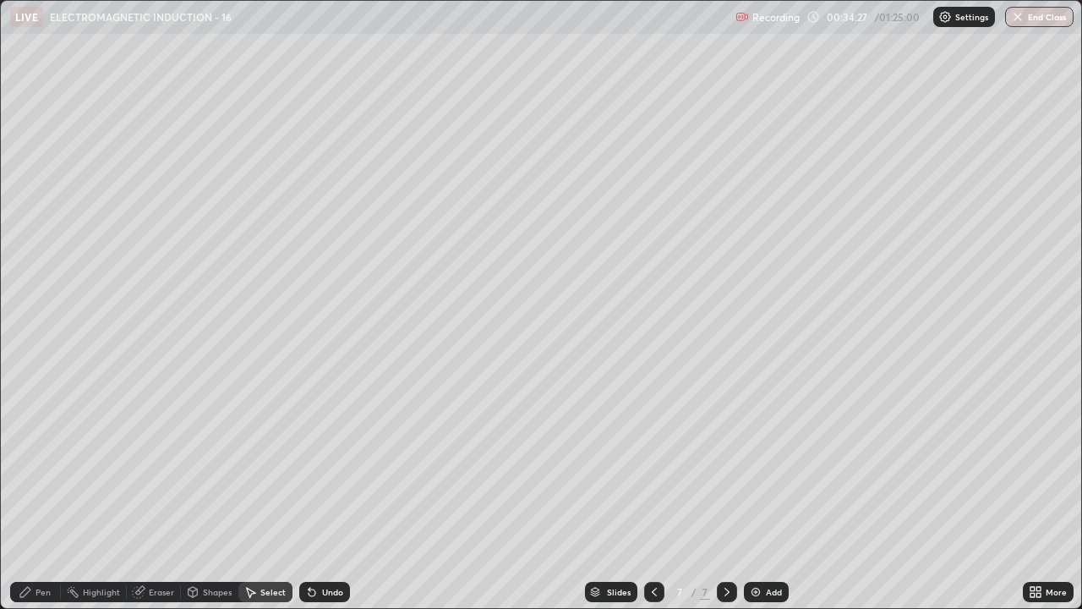
click at [762, 465] on div "Add" at bounding box center [766, 591] width 45 height 20
click at [57, 465] on div "Pen" at bounding box center [35, 591] width 51 height 20
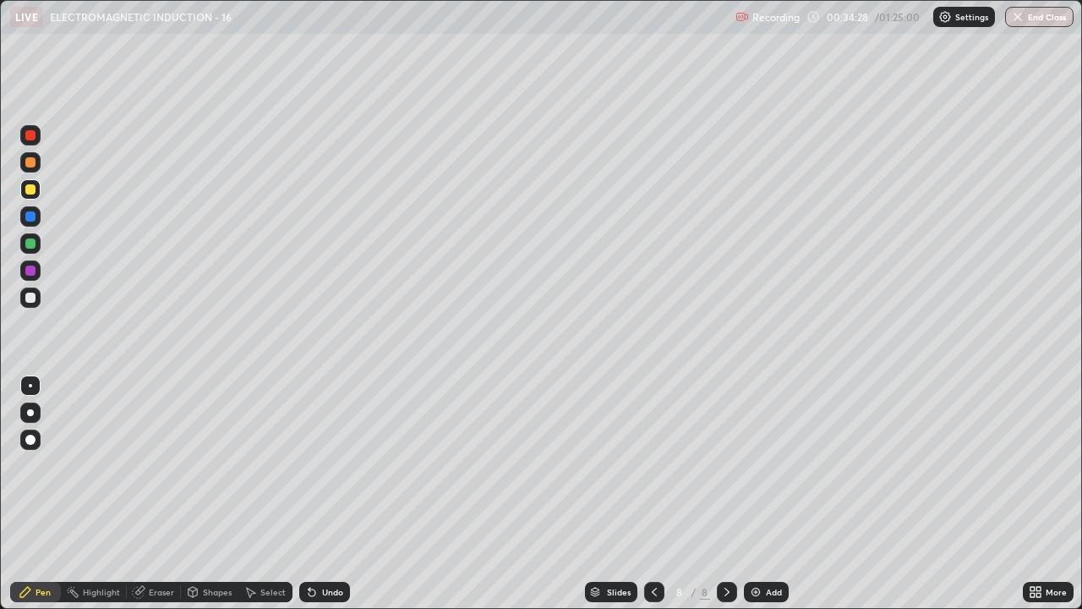
click at [31, 299] on div at bounding box center [30, 297] width 10 height 10
click at [317, 465] on div "Undo" at bounding box center [324, 591] width 51 height 20
click at [314, 465] on div "Undo" at bounding box center [324, 591] width 51 height 20
click at [314, 465] on icon at bounding box center [312, 592] width 14 height 14
click at [38, 188] on div at bounding box center [30, 189] width 20 height 20
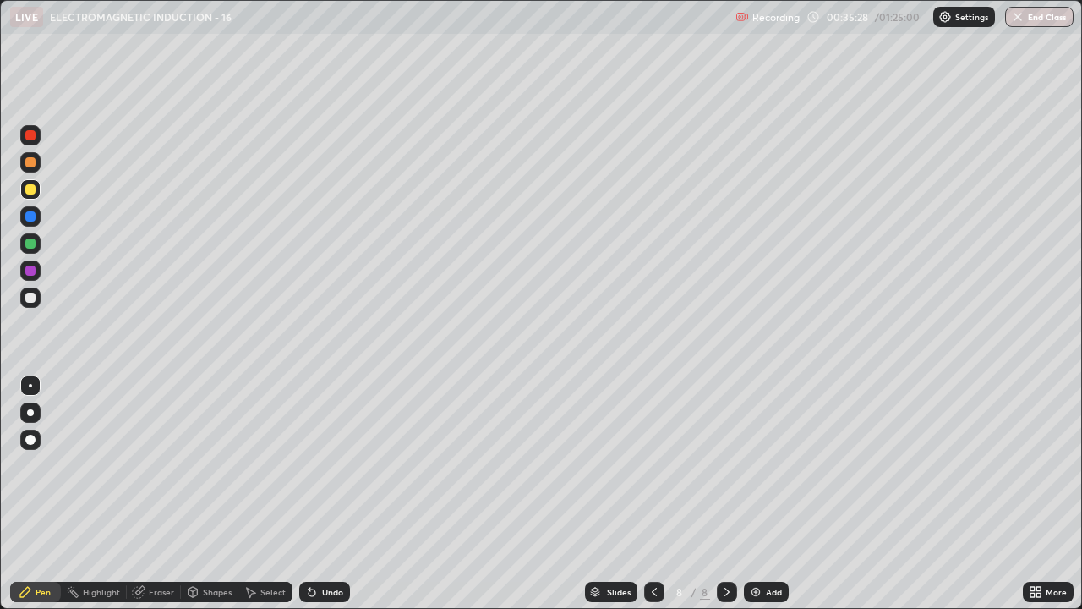
click at [35, 296] on div at bounding box center [30, 297] width 10 height 10
click at [27, 193] on div at bounding box center [30, 189] width 10 height 10
click at [343, 465] on div "Undo" at bounding box center [324, 591] width 51 height 20
click at [324, 465] on div "Undo" at bounding box center [332, 591] width 21 height 8
click at [318, 465] on div "Undo" at bounding box center [324, 591] width 51 height 20
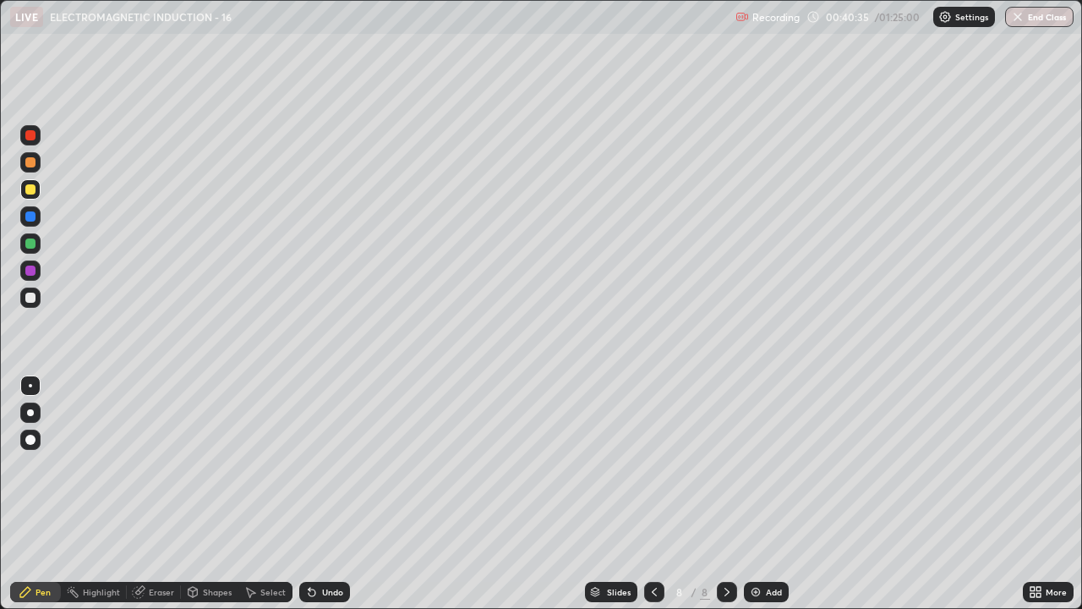
click at [315, 465] on icon at bounding box center [312, 592] width 14 height 14
click at [313, 465] on icon at bounding box center [311, 592] width 7 height 7
click at [308, 465] on icon at bounding box center [309, 588] width 2 height 2
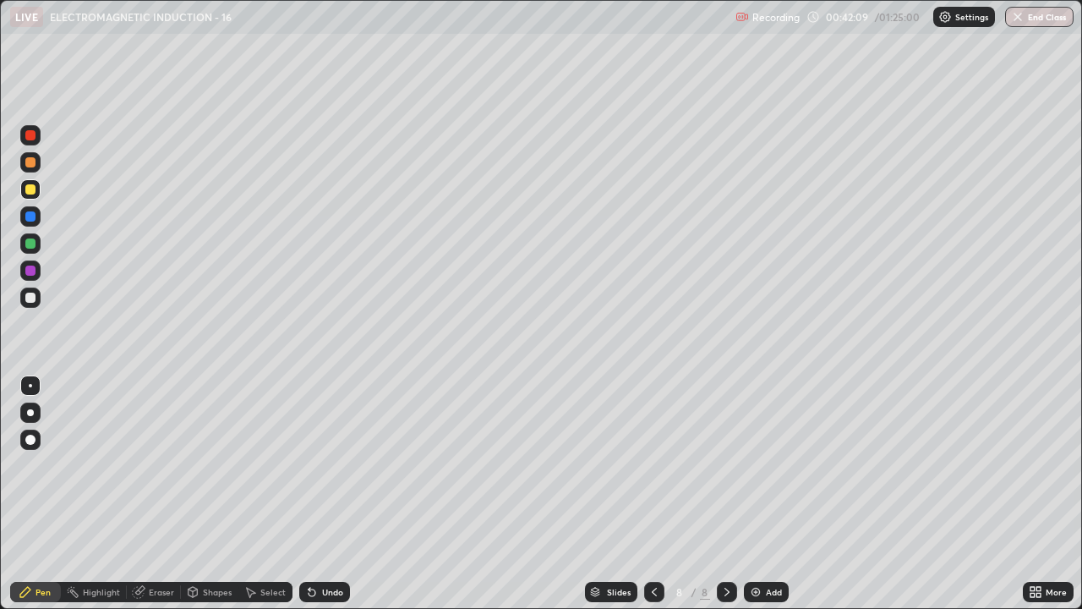
click at [308, 465] on icon at bounding box center [309, 588] width 2 height 2
click at [270, 465] on div "Select" at bounding box center [265, 591] width 54 height 20
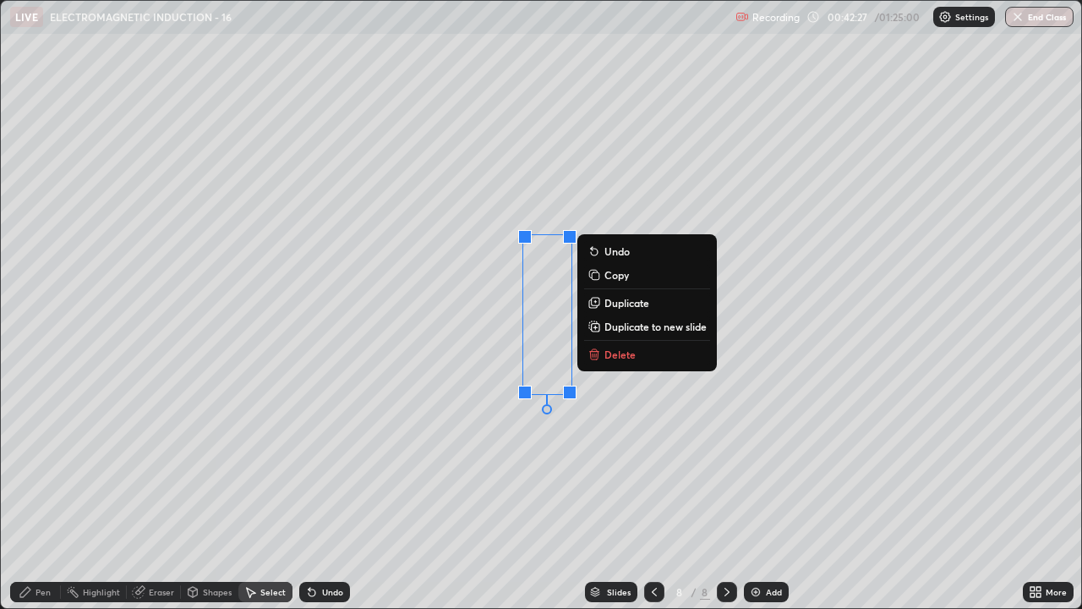
click at [503, 464] on div "0 ° Undo Copy Duplicate Duplicate to new slide Delete" at bounding box center [541, 304] width 1080 height 607
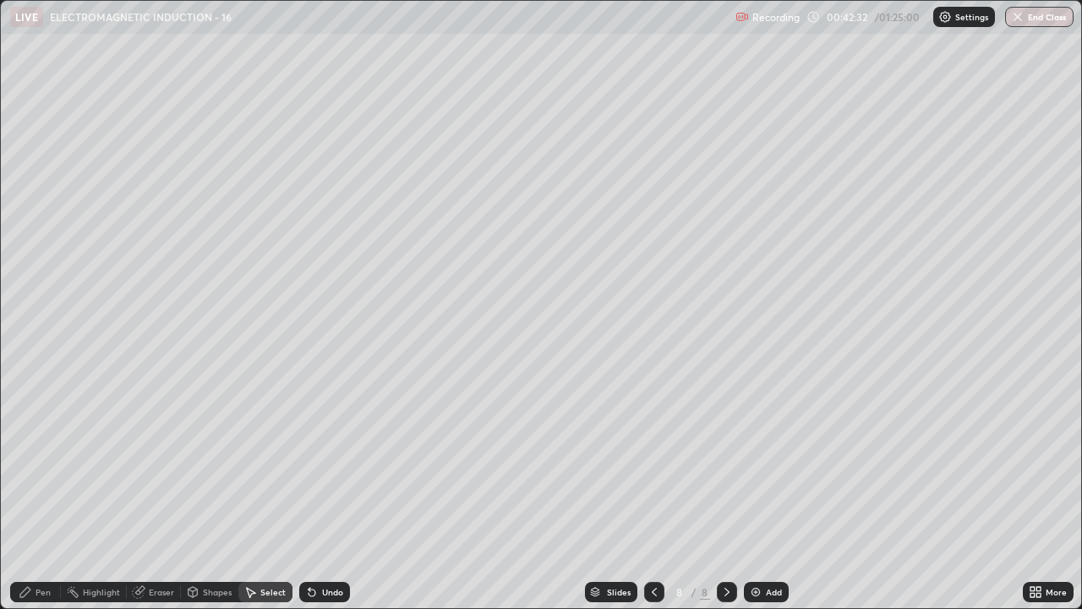
click at [773, 465] on div "Add" at bounding box center [766, 591] width 45 height 20
click at [35, 465] on div "Pen" at bounding box center [42, 591] width 15 height 8
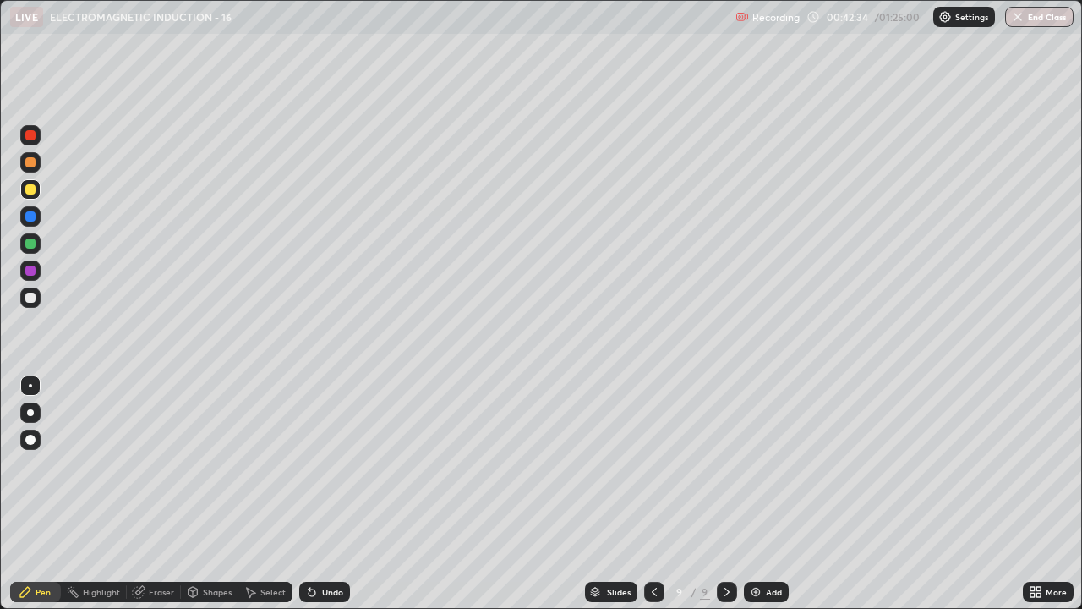
click at [24, 296] on div at bounding box center [30, 297] width 20 height 20
click at [317, 465] on div "Undo" at bounding box center [324, 591] width 51 height 20
click at [315, 465] on div "Undo" at bounding box center [324, 591] width 51 height 20
click at [311, 465] on div "Undo" at bounding box center [324, 591] width 51 height 20
click at [316, 465] on div "Undo" at bounding box center [324, 591] width 51 height 20
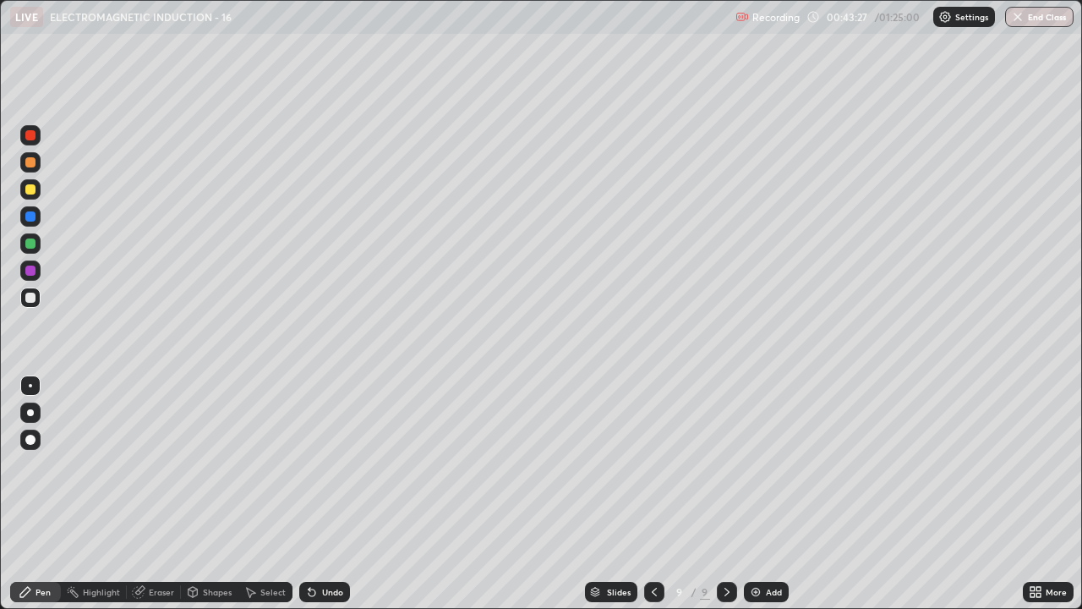
click at [319, 465] on div "Undo" at bounding box center [324, 591] width 51 height 20
click at [317, 465] on div "Undo" at bounding box center [324, 591] width 51 height 20
click at [316, 465] on div "Undo" at bounding box center [324, 591] width 51 height 20
click at [315, 465] on div "Undo" at bounding box center [324, 591] width 51 height 20
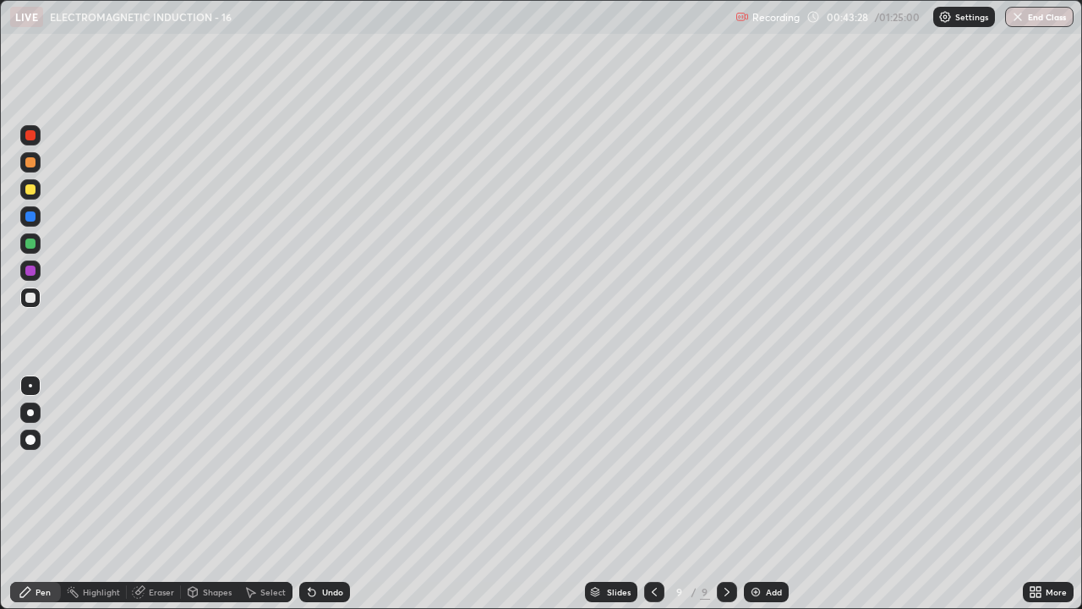
click at [317, 465] on div "Undo" at bounding box center [324, 591] width 51 height 20
click at [315, 465] on icon at bounding box center [312, 592] width 14 height 14
click at [309, 465] on icon at bounding box center [311, 592] width 7 height 7
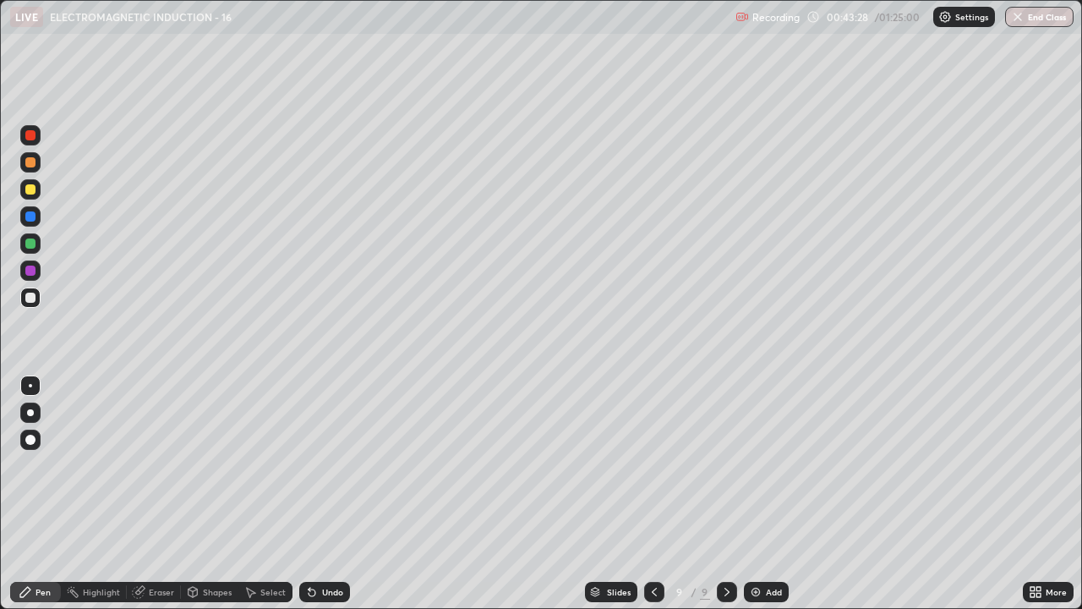
click at [309, 465] on icon at bounding box center [311, 592] width 7 height 7
click at [311, 465] on icon at bounding box center [311, 592] width 7 height 7
click at [309, 465] on icon at bounding box center [311, 592] width 7 height 7
click at [308, 465] on icon at bounding box center [311, 592] width 7 height 7
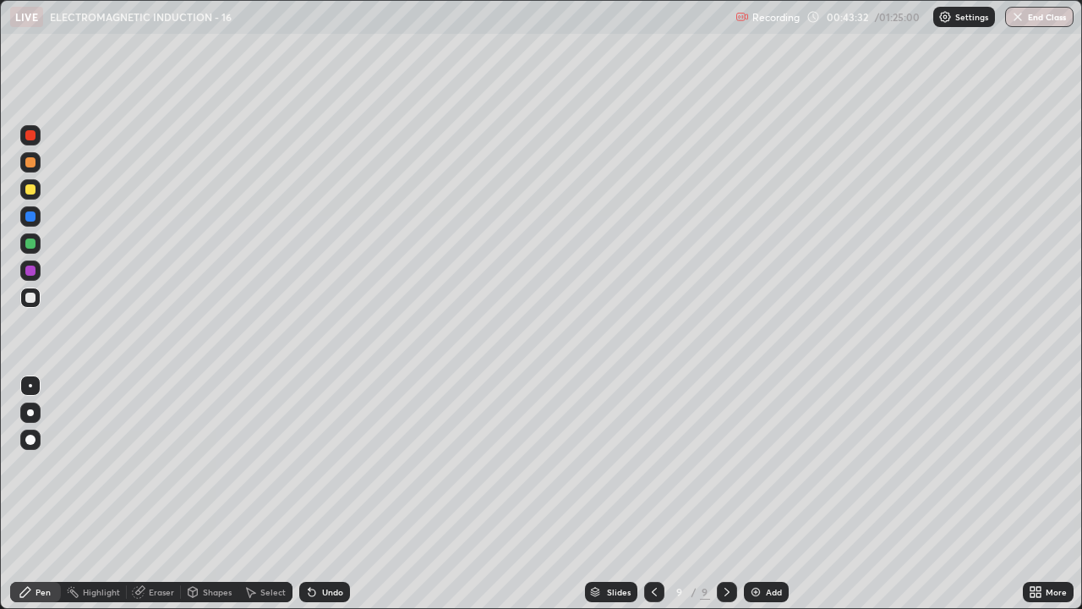
click at [151, 465] on div "Eraser" at bounding box center [161, 591] width 25 height 8
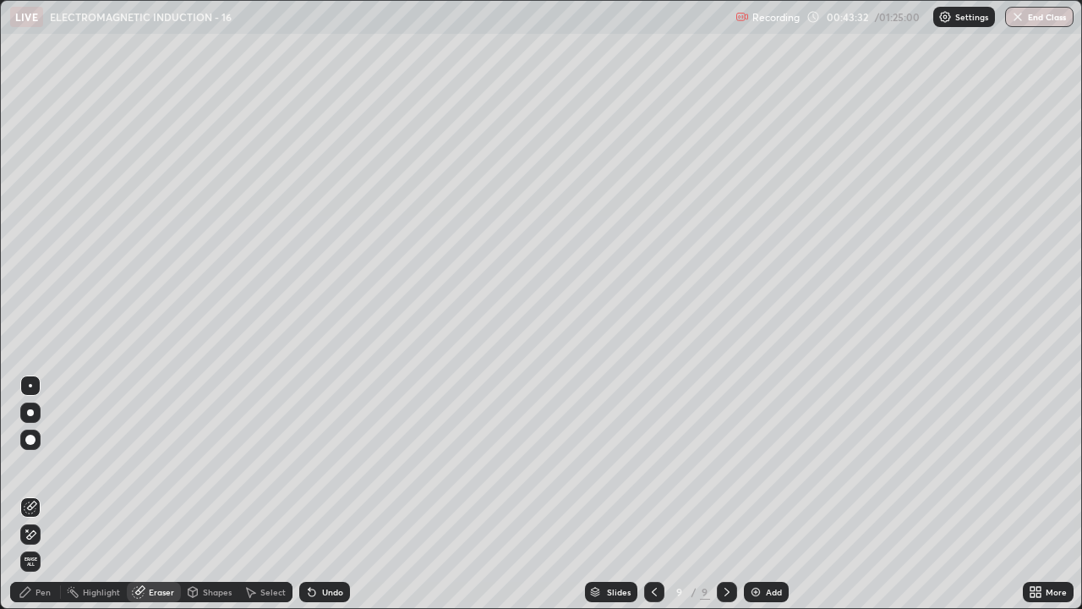
click at [192, 465] on icon at bounding box center [192, 590] width 9 height 3
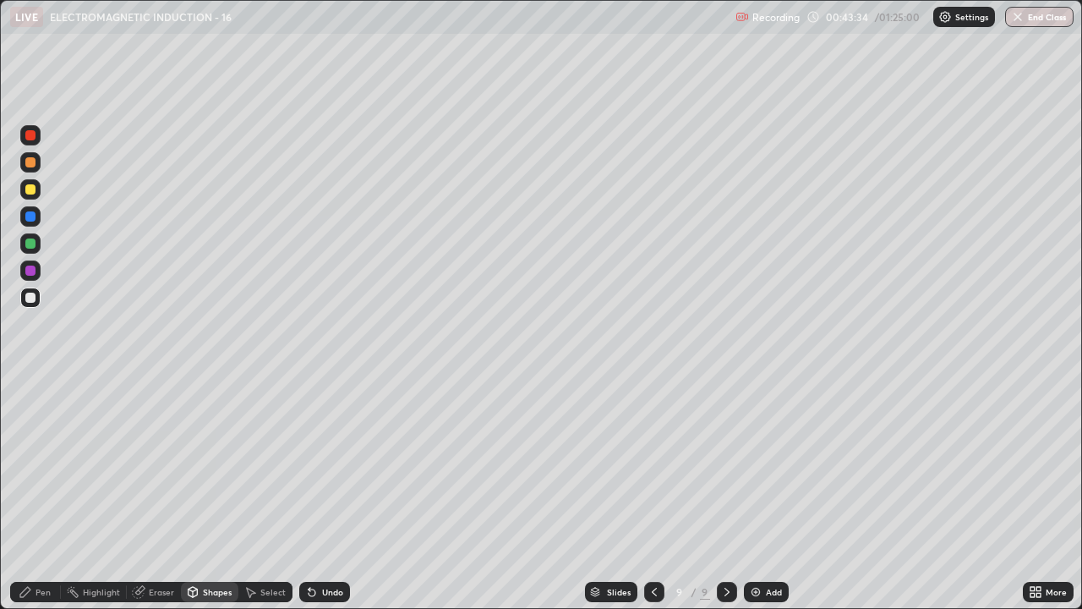
click at [99, 465] on div "Highlight" at bounding box center [101, 591] width 37 height 8
click at [149, 465] on div "Eraser" at bounding box center [161, 591] width 25 height 8
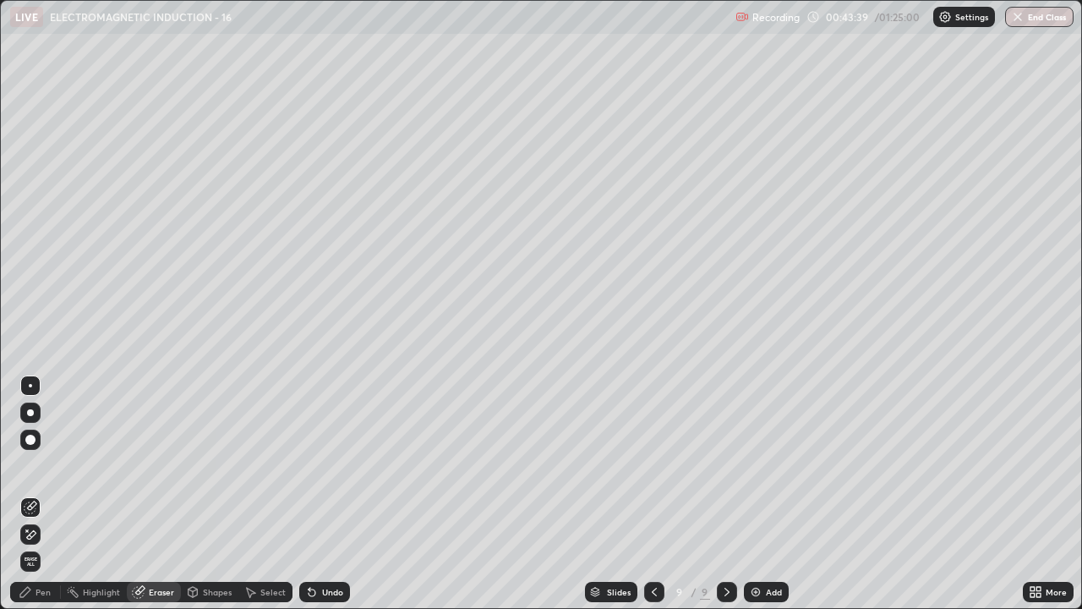
click at [36, 465] on div "Pen" at bounding box center [42, 591] width 15 height 8
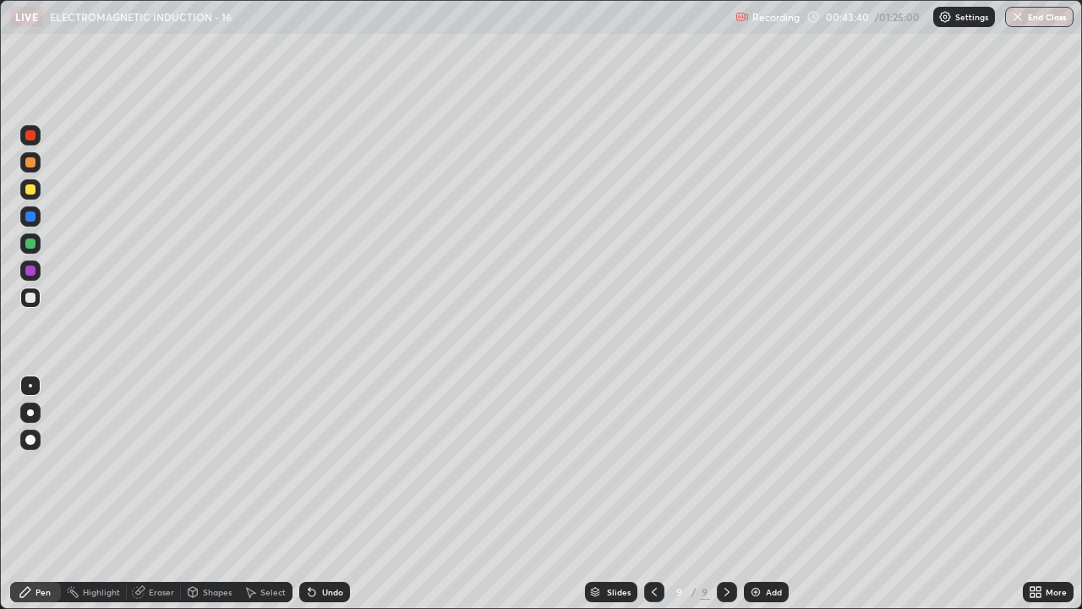
click at [30, 188] on div at bounding box center [30, 189] width 10 height 10
click at [38, 288] on div at bounding box center [30, 297] width 20 height 27
click at [149, 465] on div "Eraser" at bounding box center [161, 591] width 25 height 8
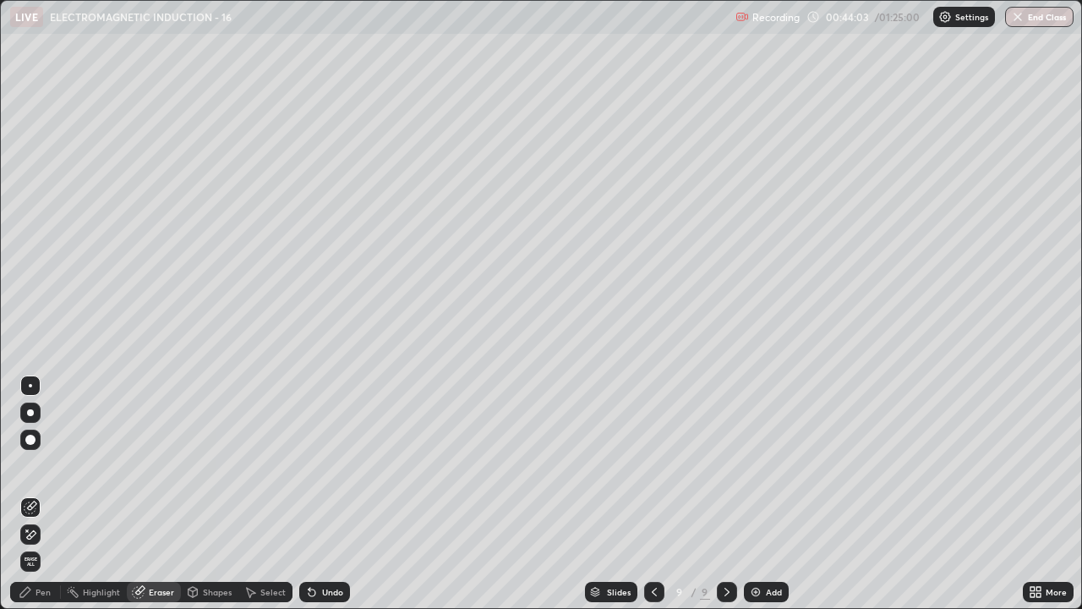
click at [31, 465] on div "Pen" at bounding box center [35, 591] width 51 height 20
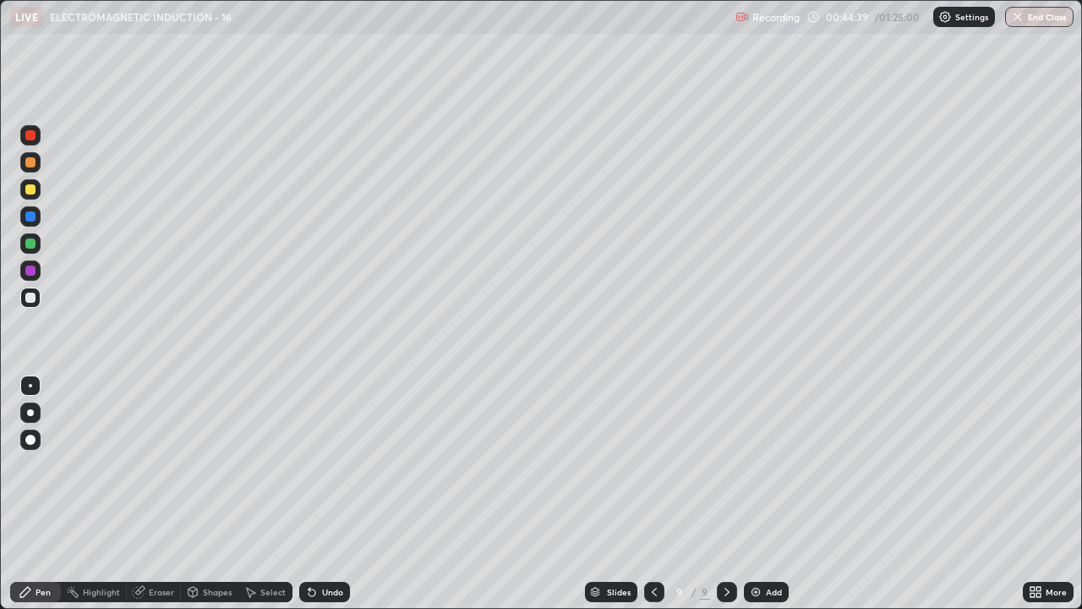
click at [33, 299] on div at bounding box center [30, 297] width 10 height 10
click at [137, 465] on icon at bounding box center [138, 592] width 11 height 11
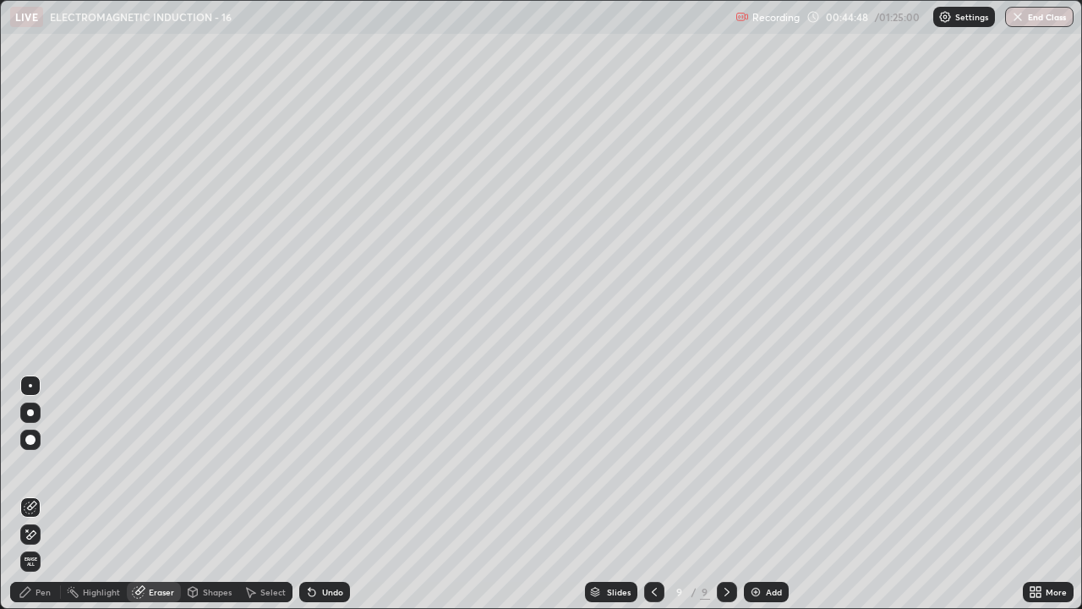
click at [32, 465] on div "Pen" at bounding box center [35, 591] width 51 height 20
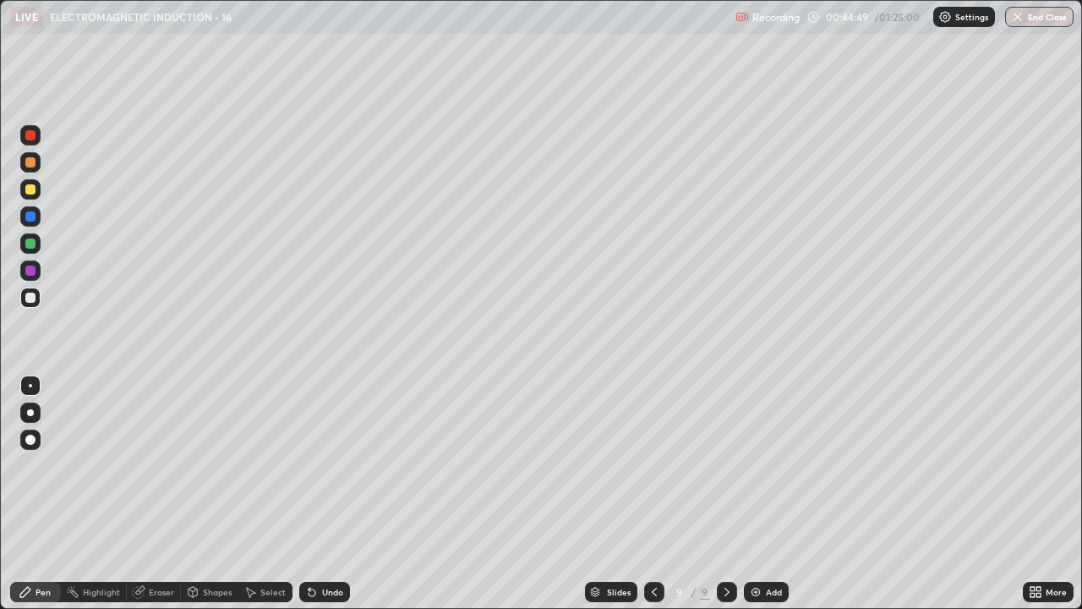
click at [26, 293] on div at bounding box center [30, 297] width 10 height 10
click at [36, 188] on div at bounding box center [30, 189] width 20 height 20
click at [28, 296] on div at bounding box center [30, 297] width 10 height 10
click at [30, 184] on div at bounding box center [30, 189] width 10 height 10
click at [31, 189] on div at bounding box center [30, 189] width 10 height 10
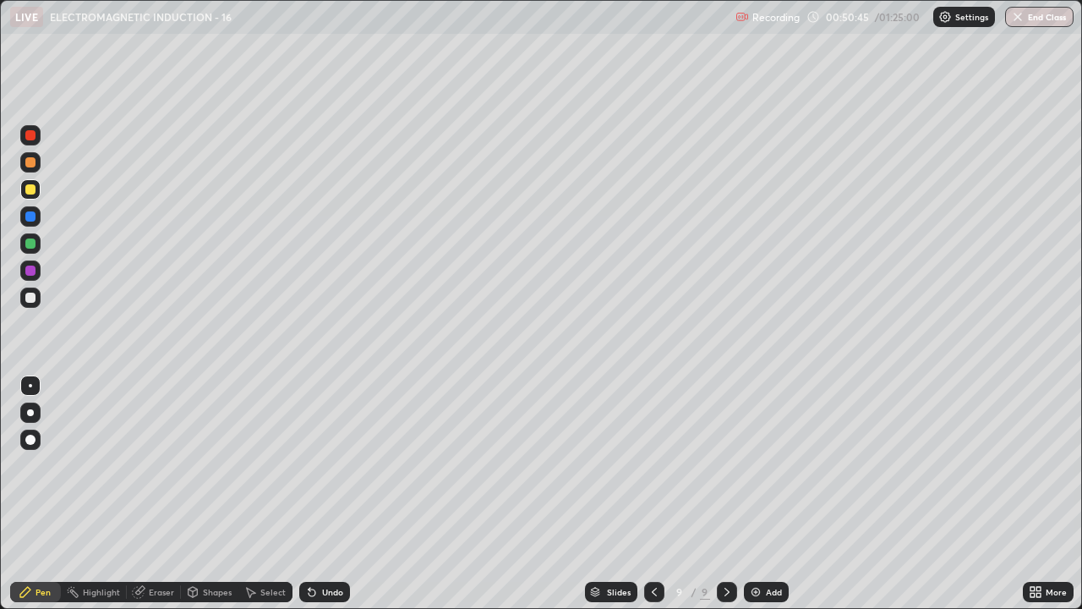
click at [322, 465] on div "Undo" at bounding box center [332, 591] width 21 height 8
click at [172, 465] on div "Eraser" at bounding box center [161, 591] width 25 height 8
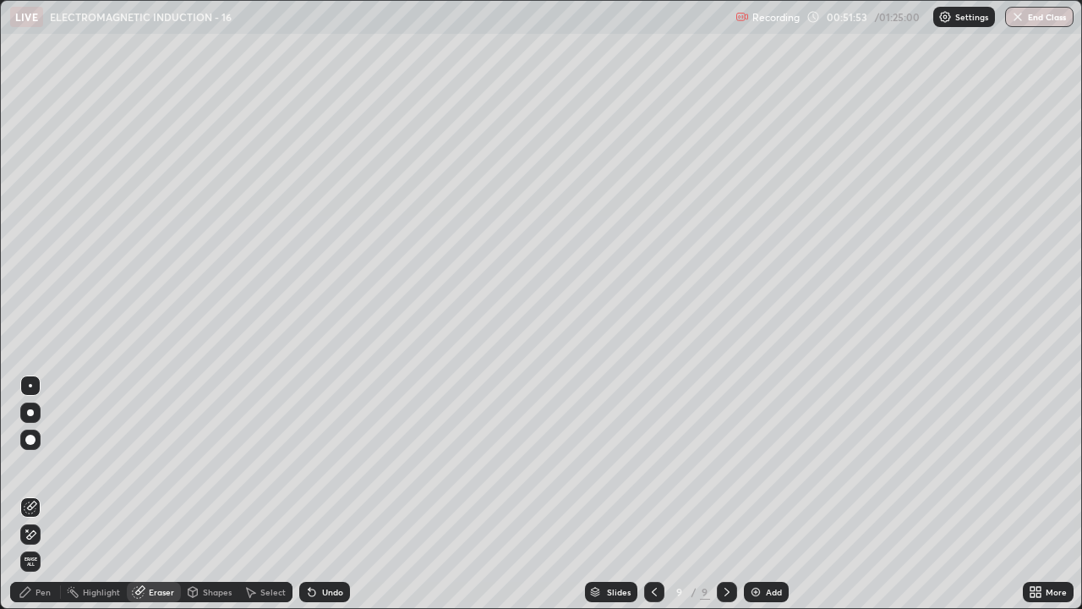
click at [29, 465] on div "Pen" at bounding box center [35, 591] width 51 height 20
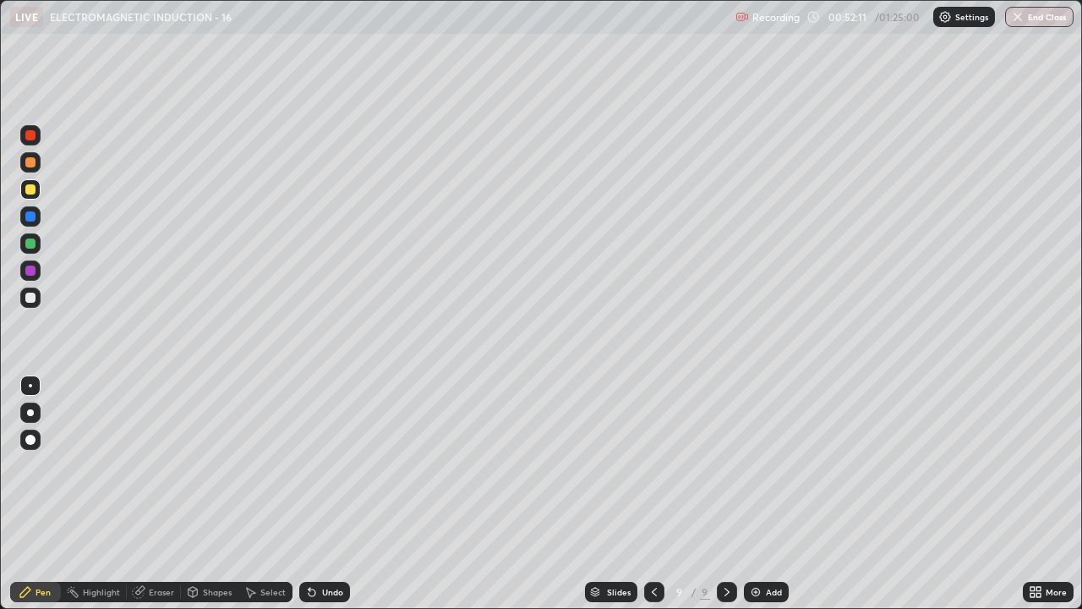
click at [323, 465] on div "Undo" at bounding box center [332, 591] width 21 height 8
click at [760, 465] on img at bounding box center [756, 592] width 14 height 14
click at [341, 465] on div "Undo" at bounding box center [332, 591] width 21 height 8
click at [652, 465] on icon at bounding box center [654, 592] width 14 height 14
click at [726, 465] on icon at bounding box center [727, 592] width 14 height 14
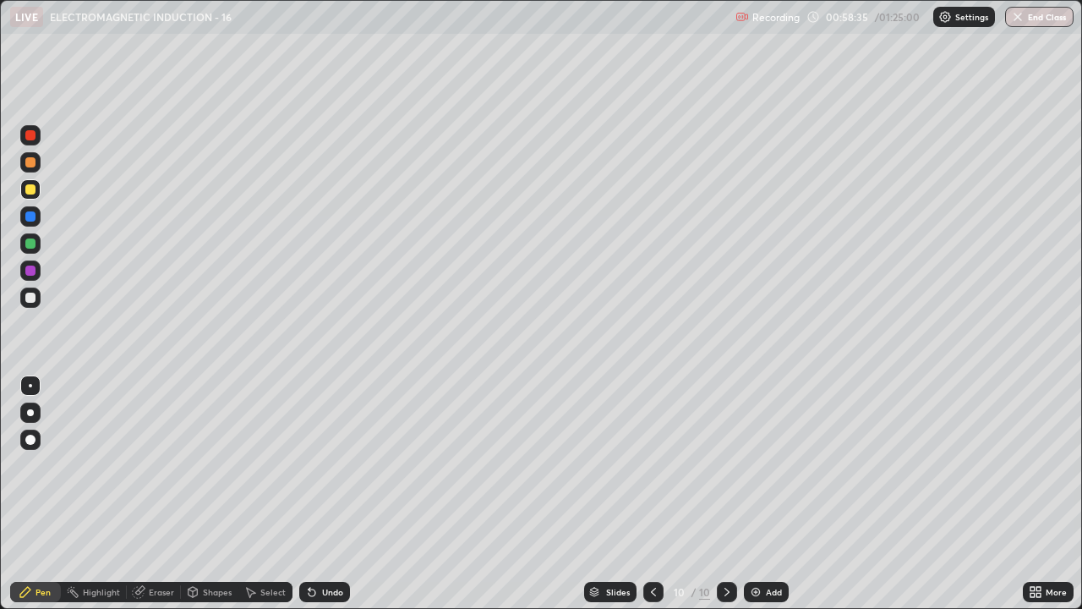
click at [650, 465] on icon at bounding box center [654, 592] width 14 height 14
click at [724, 465] on icon at bounding box center [727, 592] width 14 height 14
click at [763, 465] on div "Add" at bounding box center [766, 591] width 45 height 20
click at [27, 299] on div at bounding box center [30, 297] width 10 height 10
click at [323, 465] on div "Undo" at bounding box center [324, 591] width 51 height 20
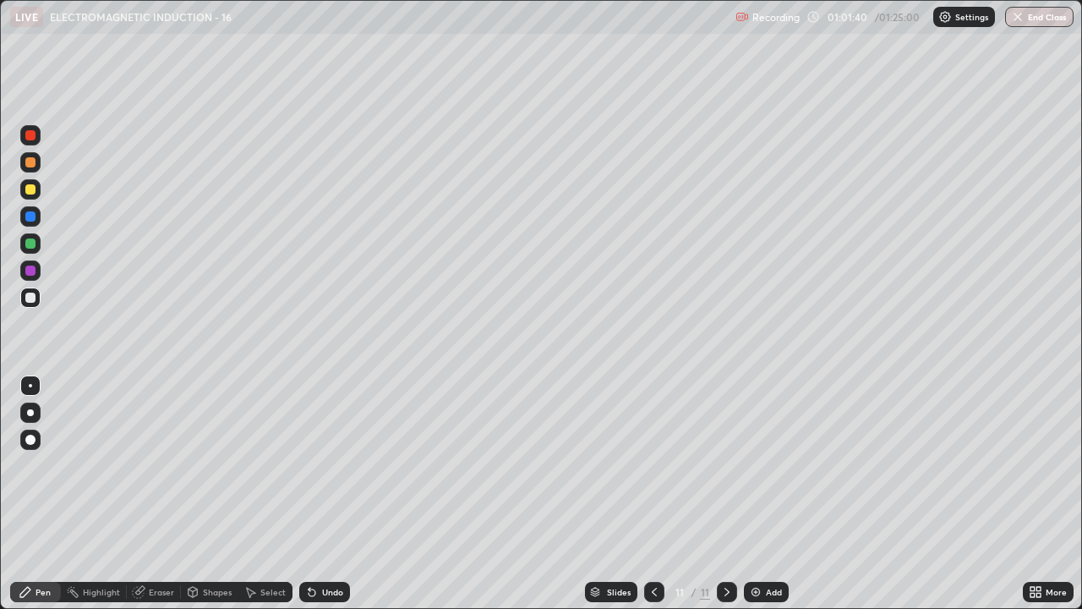
click at [308, 465] on icon at bounding box center [309, 588] width 2 height 2
click at [34, 193] on div at bounding box center [30, 189] width 10 height 10
click at [316, 465] on div "Undo" at bounding box center [324, 591] width 51 height 20
click at [317, 465] on div "Undo" at bounding box center [324, 591] width 51 height 20
click at [318, 465] on div "Undo" at bounding box center [324, 591] width 51 height 20
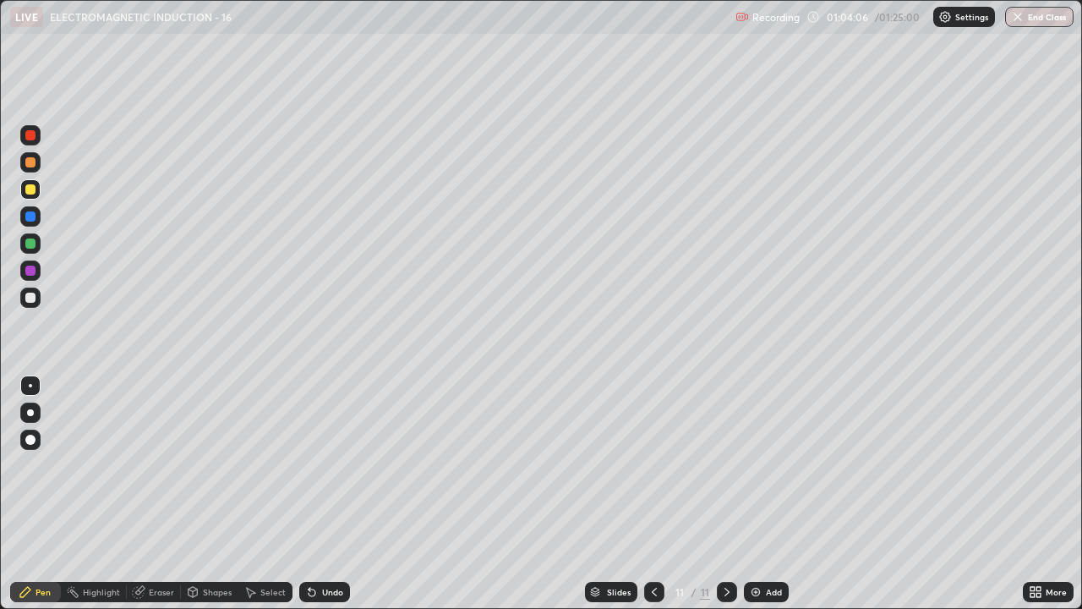
click at [40, 293] on div at bounding box center [30, 297] width 20 height 20
click at [33, 190] on div at bounding box center [30, 189] width 10 height 10
click at [28, 194] on div at bounding box center [30, 189] width 10 height 10
click at [761, 465] on div "Add" at bounding box center [766, 591] width 45 height 20
click at [28, 302] on div at bounding box center [30, 297] width 10 height 10
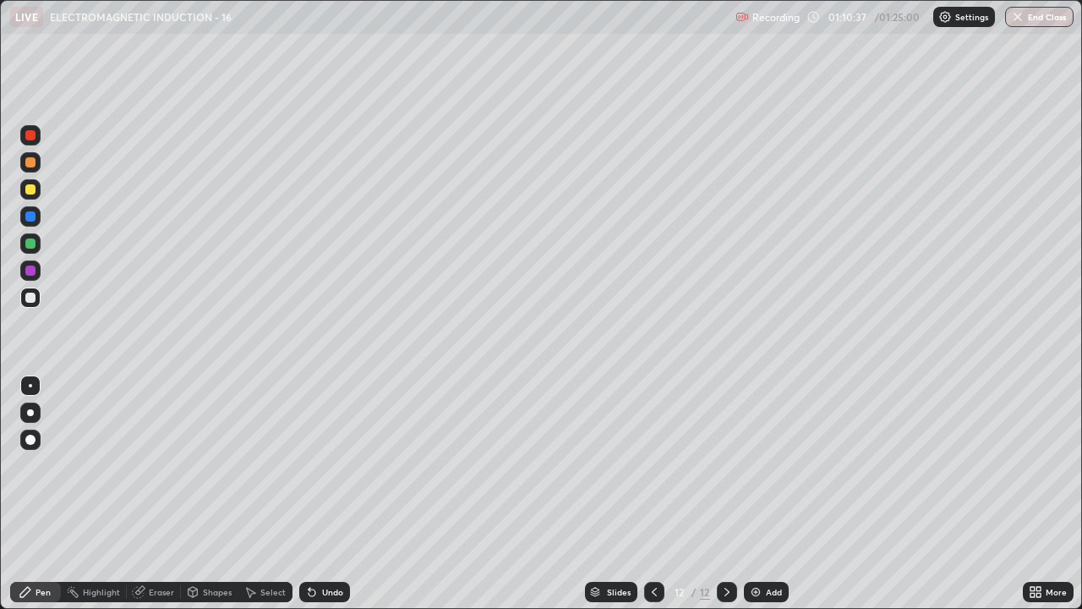
click at [26, 189] on div at bounding box center [30, 189] width 10 height 10
click at [23, 306] on div at bounding box center [30, 297] width 20 height 20
click at [31, 297] on div at bounding box center [30, 297] width 10 height 10
click at [322, 465] on div "Undo" at bounding box center [332, 591] width 21 height 8
click at [320, 465] on div "Undo" at bounding box center [324, 591] width 51 height 20
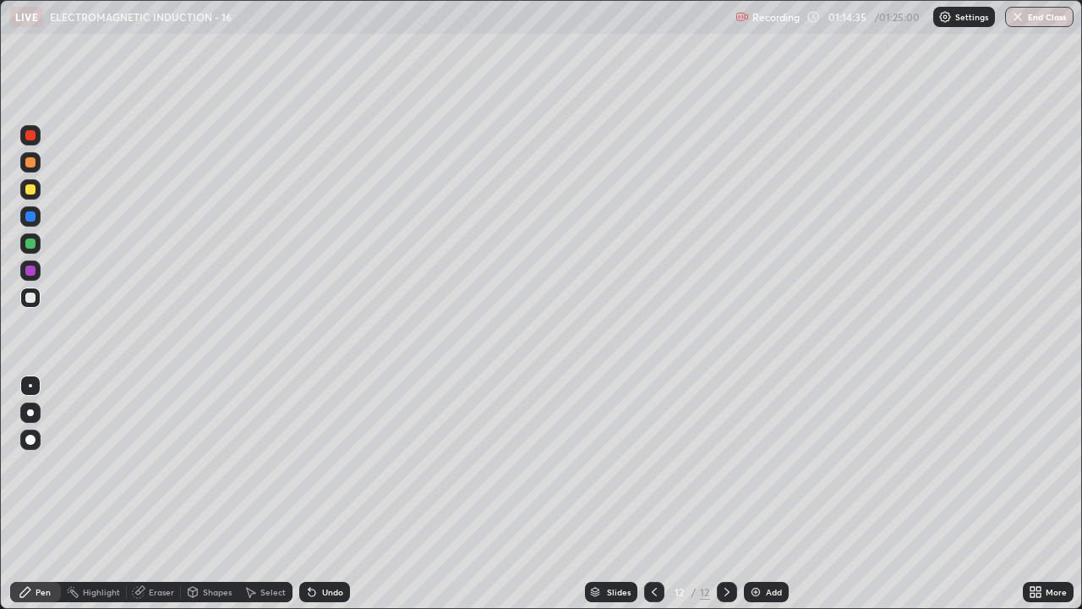
click at [319, 465] on div "Undo" at bounding box center [324, 591] width 51 height 20
click at [322, 465] on div "Undo" at bounding box center [324, 591] width 51 height 20
click at [324, 465] on div "Undo" at bounding box center [324, 591] width 51 height 20
click at [325, 465] on div "Undo" at bounding box center [324, 591] width 51 height 20
click at [326, 465] on div "Undo" at bounding box center [332, 591] width 21 height 8
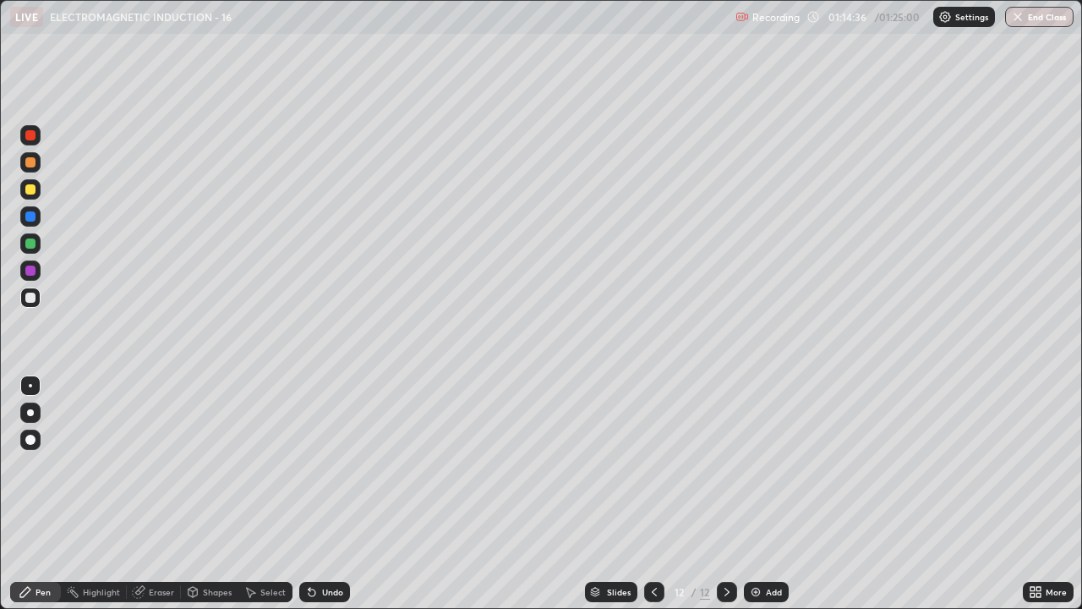
click at [326, 465] on div "Undo" at bounding box center [332, 591] width 21 height 8
click at [324, 465] on div "Undo" at bounding box center [332, 591] width 21 height 8
click at [326, 465] on div "Undo" at bounding box center [332, 591] width 21 height 8
click at [325, 465] on div "Undo" at bounding box center [332, 591] width 21 height 8
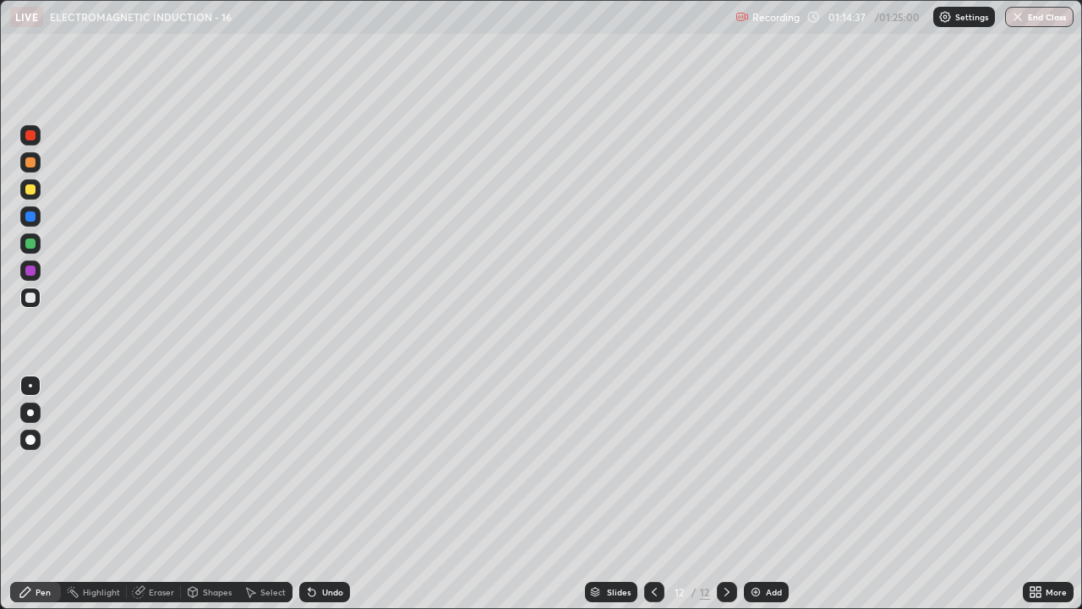
click at [325, 465] on div "Undo" at bounding box center [332, 591] width 21 height 8
click at [326, 465] on div "Undo" at bounding box center [332, 591] width 21 height 8
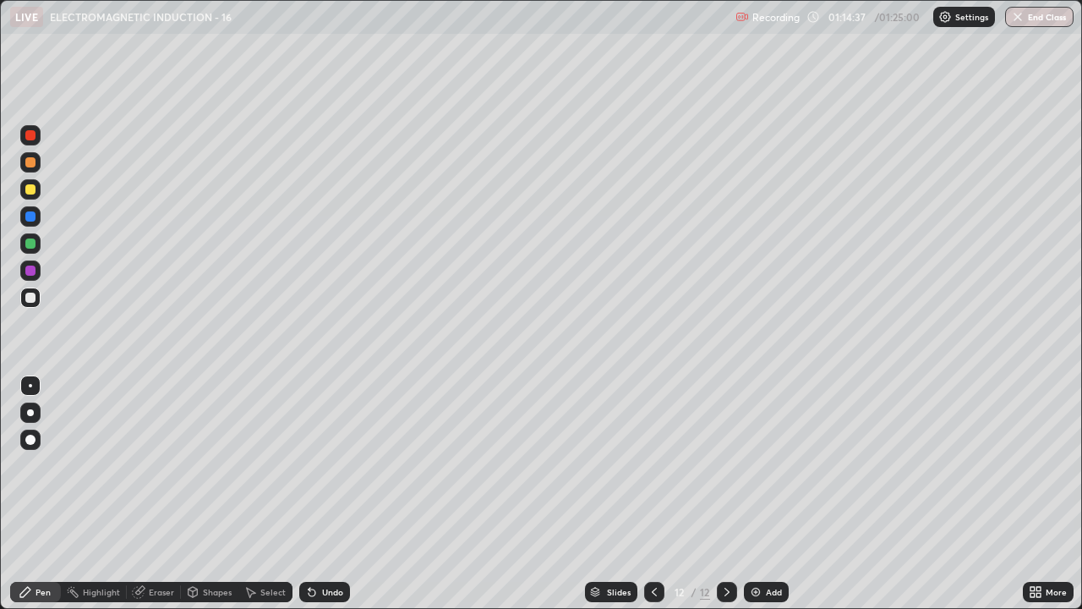
click at [326, 465] on div "Undo" at bounding box center [332, 591] width 21 height 8
click at [327, 465] on div "Undo" at bounding box center [332, 591] width 21 height 8
click at [326, 465] on div "Undo" at bounding box center [332, 591] width 21 height 8
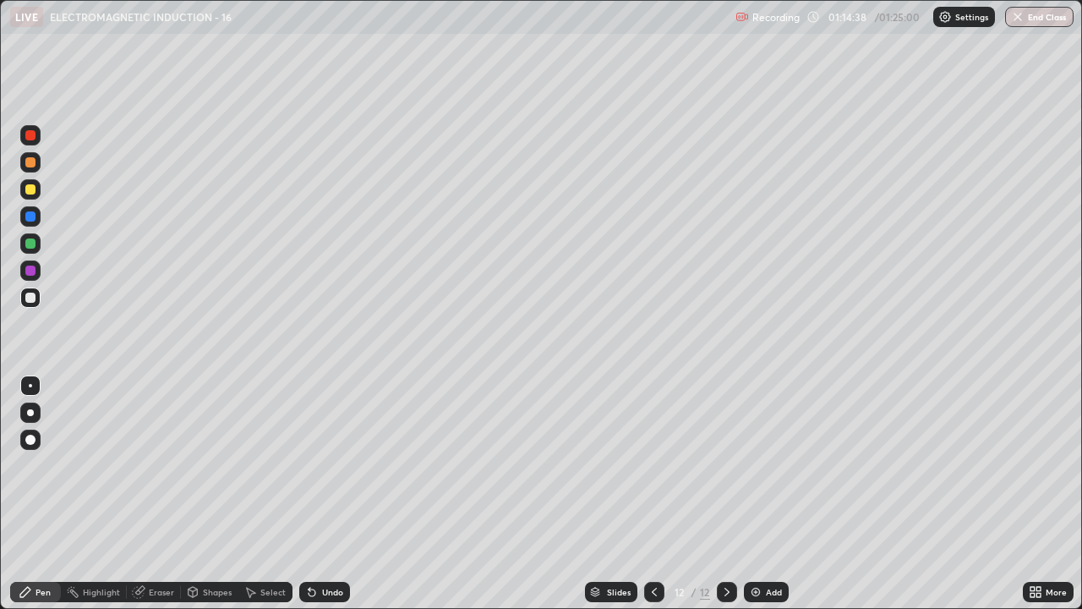
click at [327, 465] on div "Undo" at bounding box center [332, 591] width 21 height 8
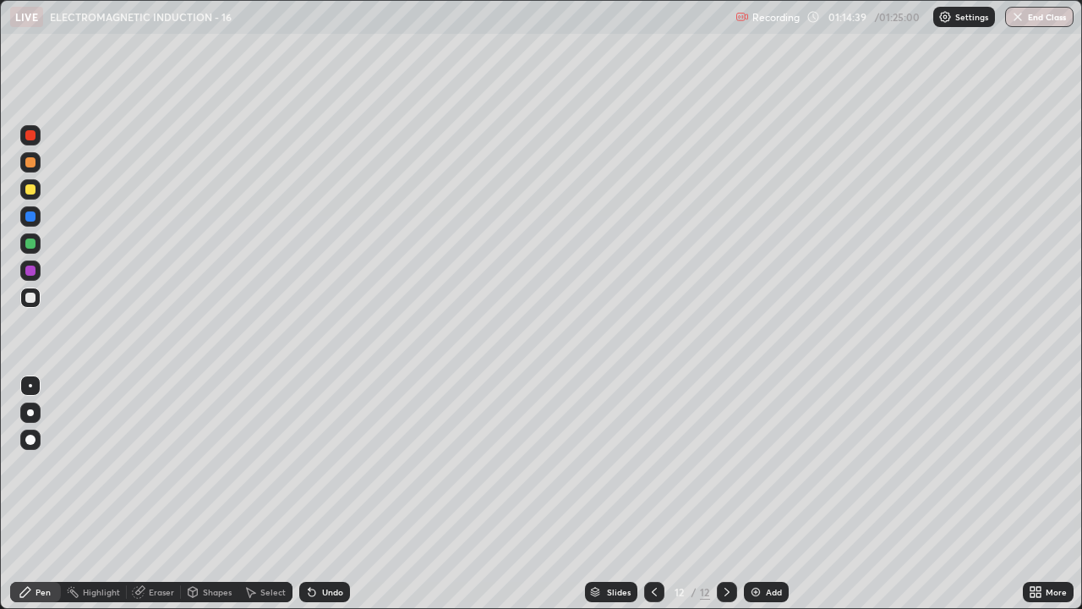
click at [327, 465] on div "Undo" at bounding box center [332, 591] width 21 height 8
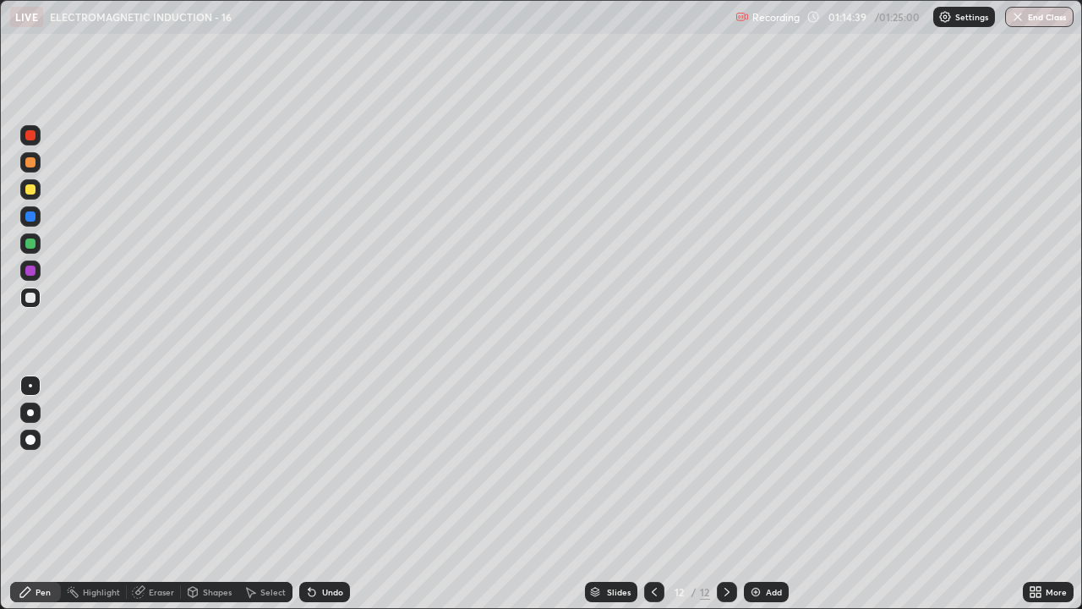
click at [328, 465] on div "Undo" at bounding box center [332, 591] width 21 height 8
click at [327, 465] on div "Undo" at bounding box center [332, 591] width 21 height 8
click at [33, 465] on div "Pen" at bounding box center [35, 591] width 51 height 20
click at [316, 465] on icon at bounding box center [312, 592] width 14 height 14
click at [26, 299] on div at bounding box center [30, 297] width 10 height 10
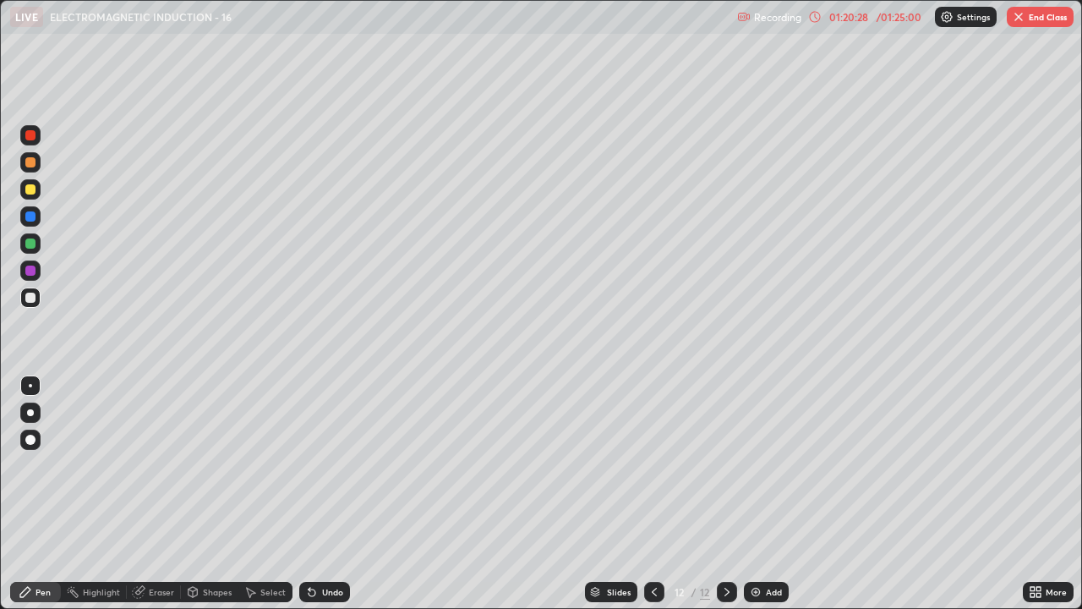
click at [277, 465] on div "Select" at bounding box center [272, 591] width 25 height 8
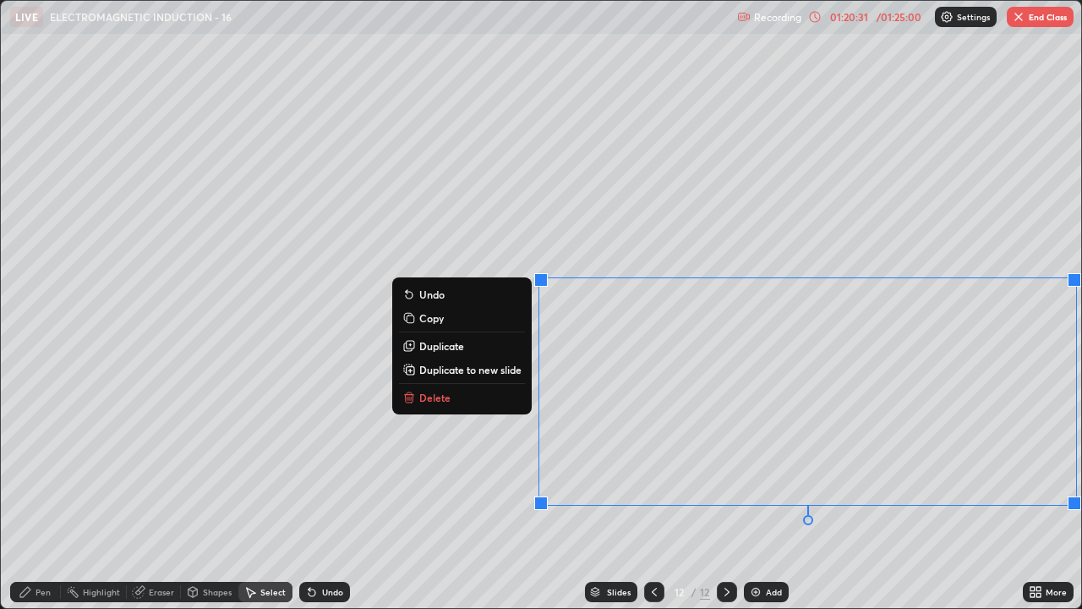
click at [502, 368] on p "Duplicate to new slide" at bounding box center [470, 370] width 102 height 14
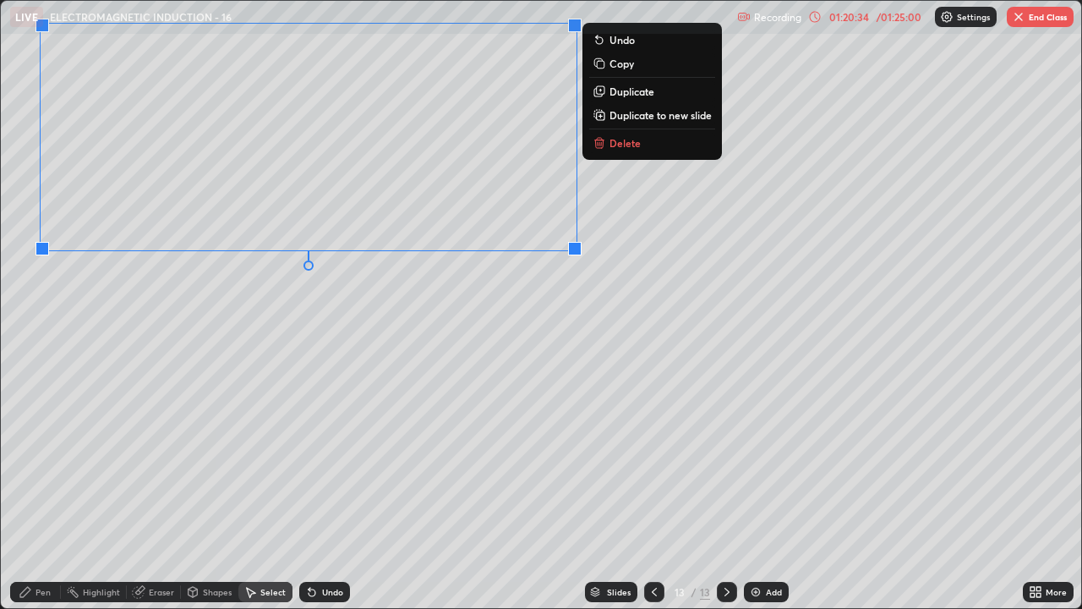
click at [335, 314] on div "0 ° Undo Copy Duplicate Duplicate to new slide Delete" at bounding box center [541, 304] width 1080 height 607
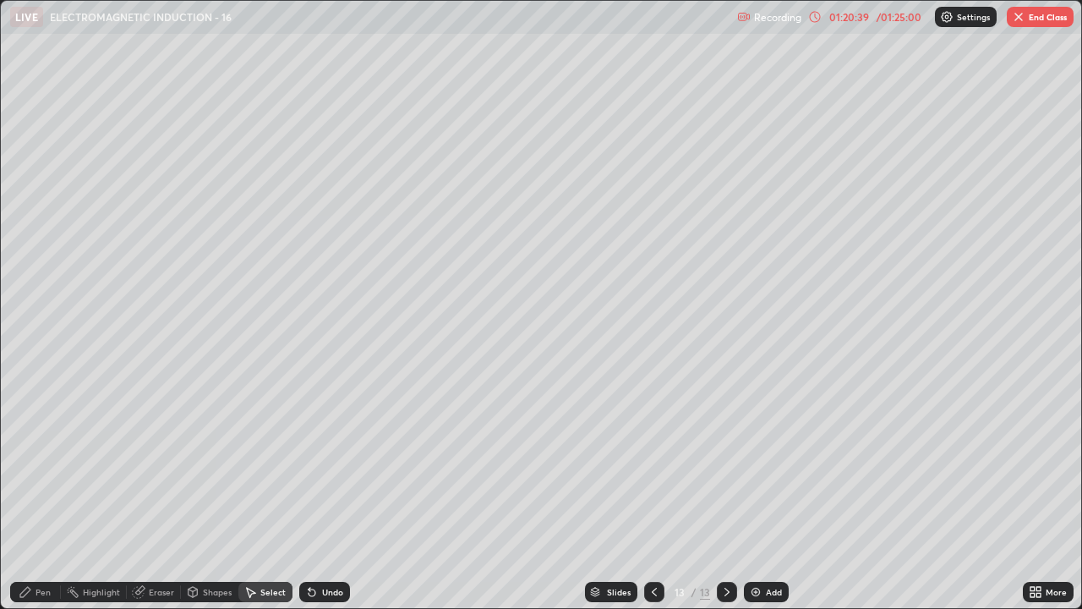
click at [35, 465] on div "Pen" at bounding box center [35, 591] width 51 height 20
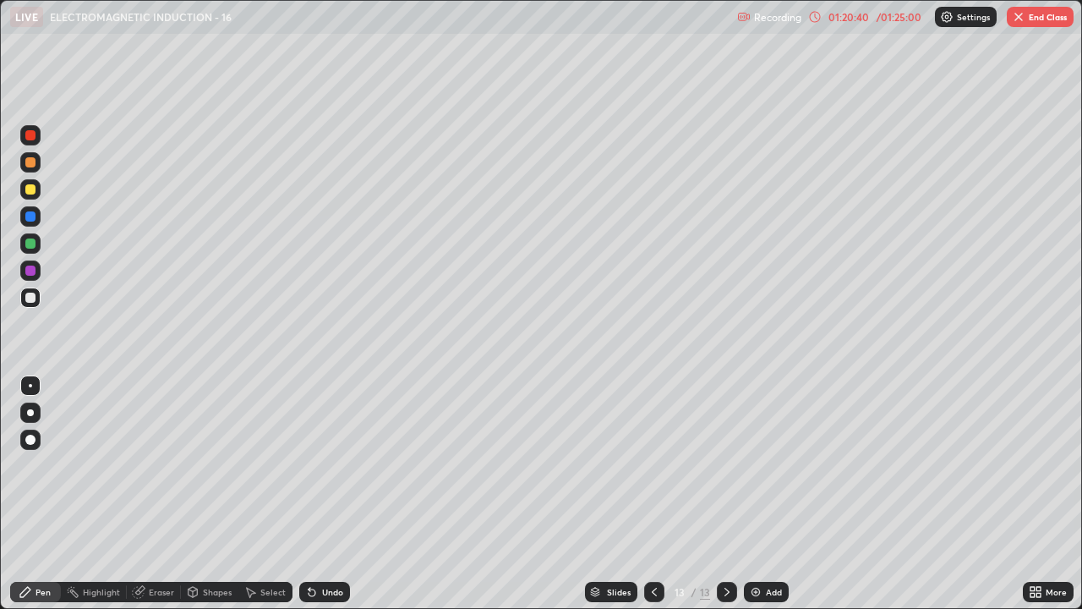
click at [24, 194] on div at bounding box center [30, 189] width 20 height 20
click at [308, 465] on icon at bounding box center [309, 588] width 2 height 2
click at [311, 465] on div "Undo" at bounding box center [324, 591] width 51 height 20
click at [29, 243] on div at bounding box center [30, 243] width 10 height 10
click at [26, 299] on div at bounding box center [30, 297] width 10 height 10
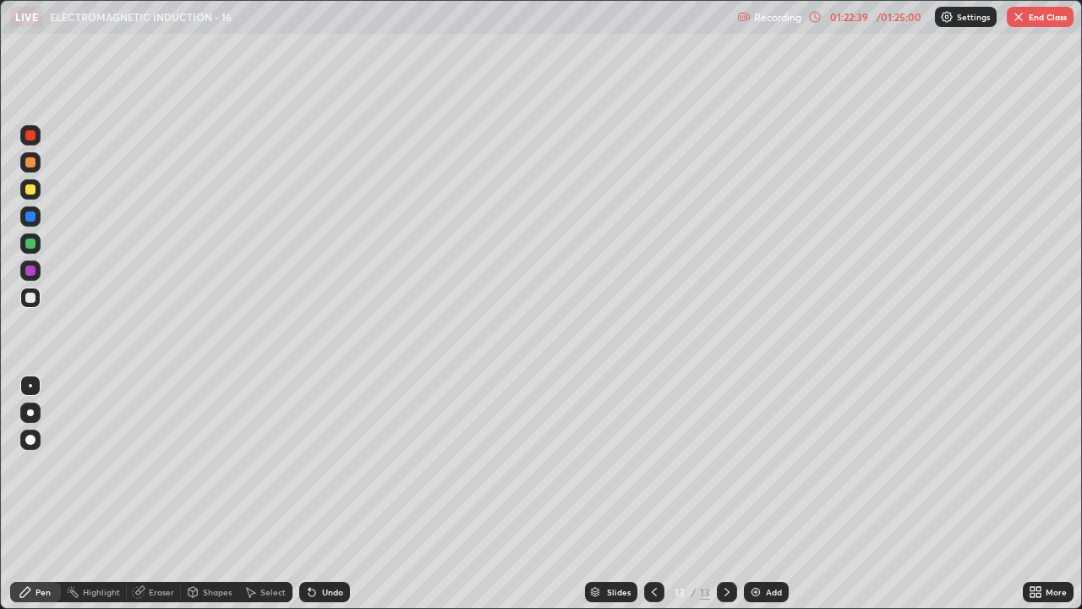
click at [323, 465] on div "Undo" at bounding box center [324, 591] width 51 height 20
click at [320, 465] on div "Undo" at bounding box center [324, 591] width 51 height 20
click at [319, 465] on div "Undo" at bounding box center [324, 591] width 51 height 20
click at [318, 465] on div "Undo" at bounding box center [324, 591] width 51 height 20
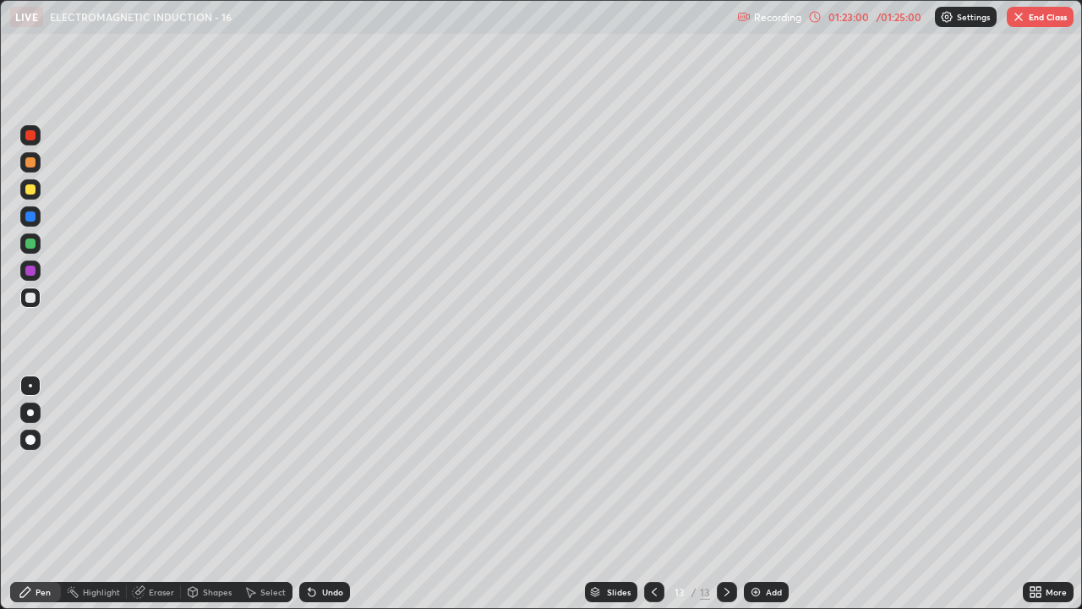
click at [652, 465] on icon at bounding box center [654, 592] width 14 height 14
click at [701, 465] on div "13" at bounding box center [705, 591] width 10 height 15
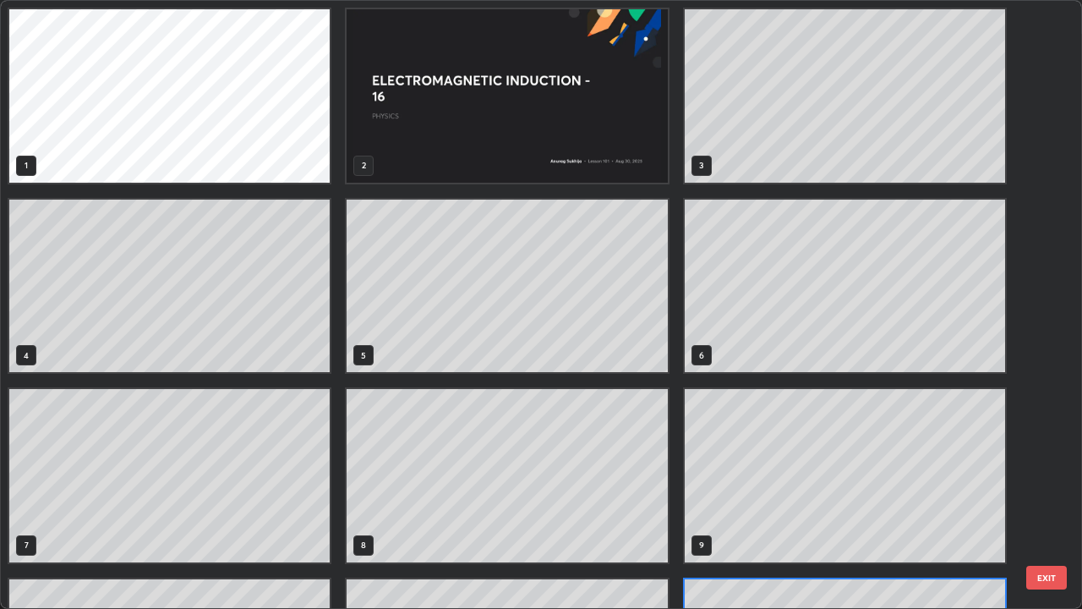
scroll to position [602, 1072]
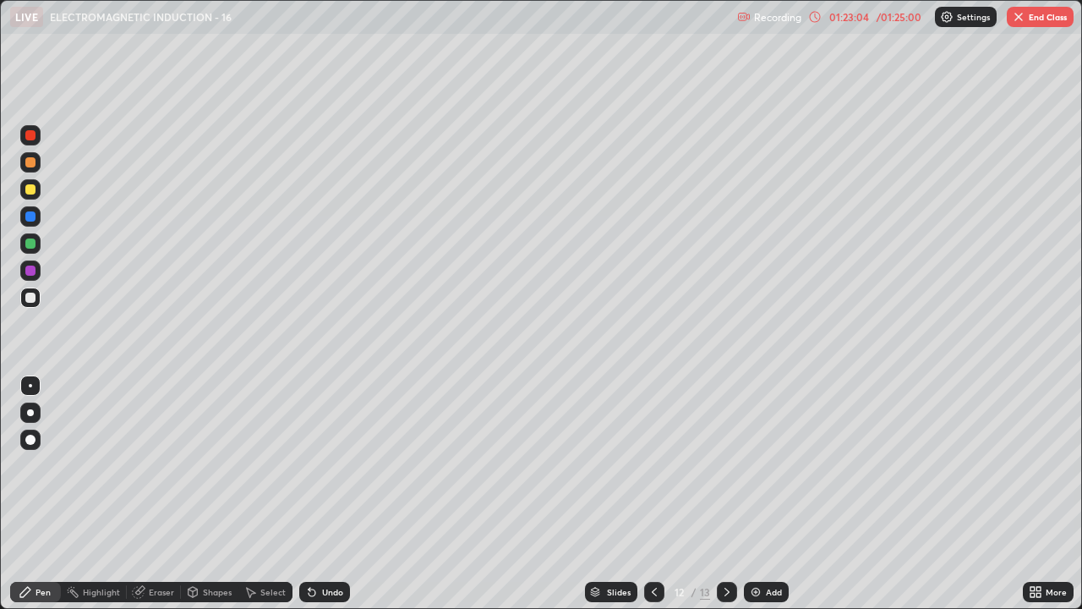
click at [734, 465] on div at bounding box center [727, 591] width 20 height 20
click at [170, 465] on div "Eraser" at bounding box center [161, 591] width 25 height 8
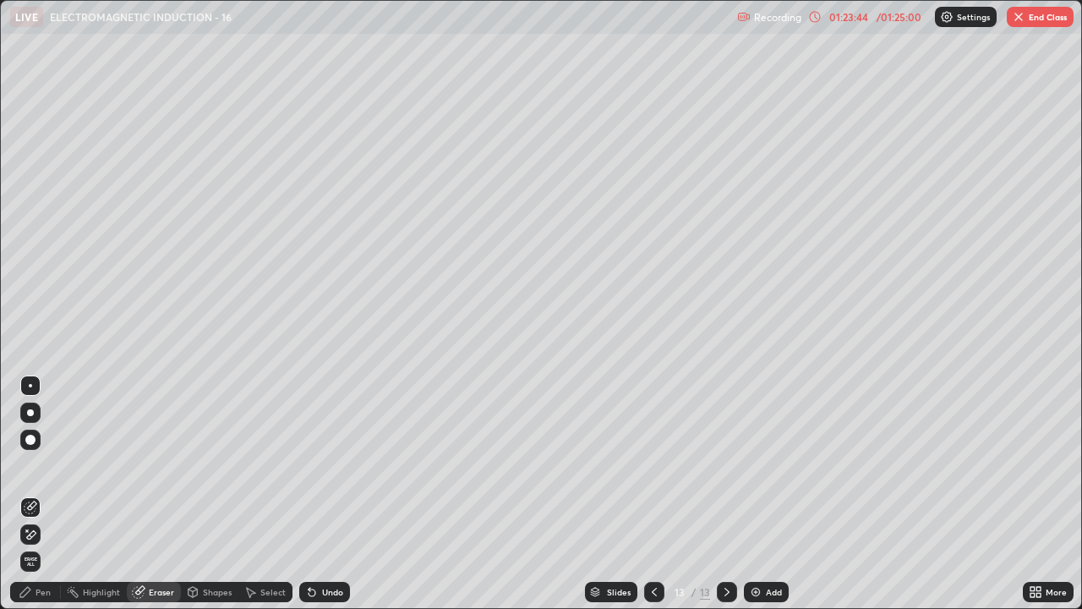
click at [31, 465] on div "Pen" at bounding box center [35, 591] width 51 height 20
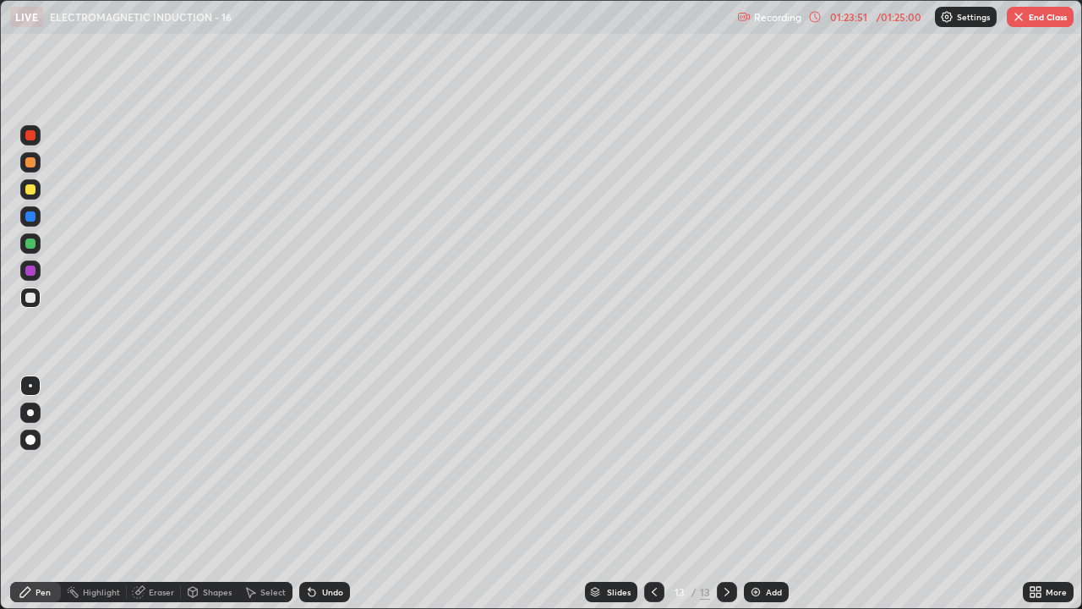
click at [330, 465] on div "Undo" at bounding box center [332, 591] width 21 height 8
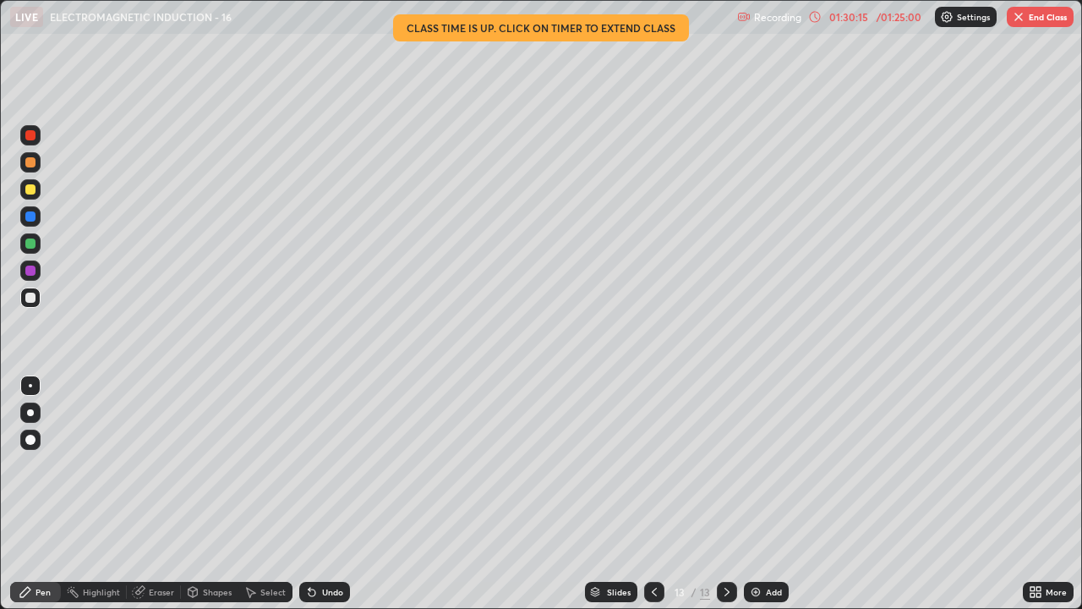
click at [1016, 19] on img "button" at bounding box center [1019, 17] width 14 height 14
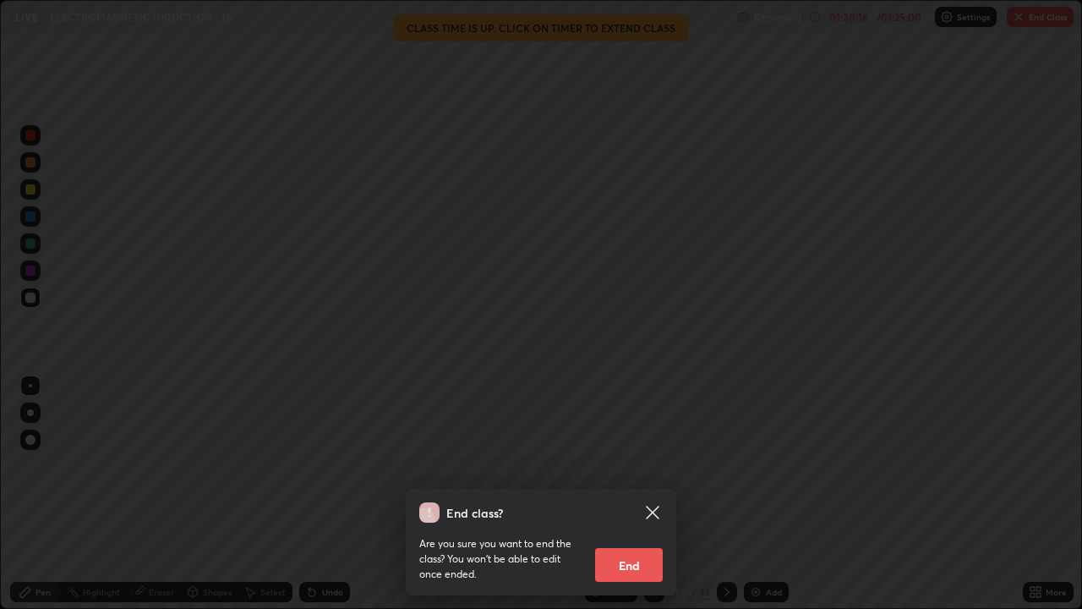
click at [628, 465] on button "End" at bounding box center [629, 565] width 68 height 34
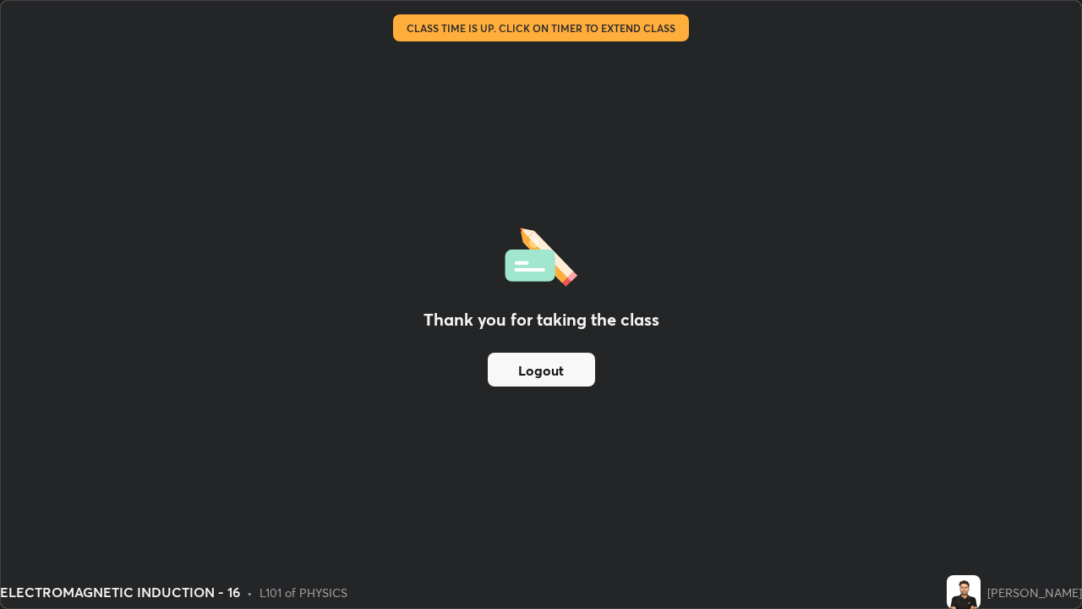
click at [554, 376] on button "Logout" at bounding box center [541, 369] width 107 height 34
click at [555, 371] on button "Logout" at bounding box center [541, 369] width 107 height 34
